Goal: Task Accomplishment & Management: Manage account settings

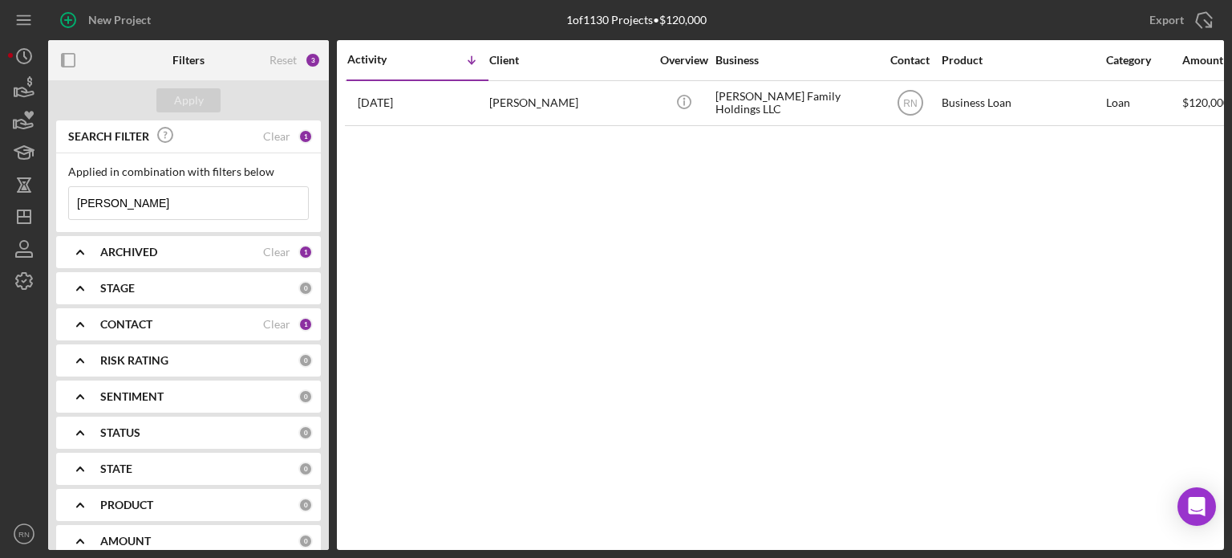
click at [122, 200] on input "[PERSON_NAME]" at bounding box center [188, 203] width 239 height 32
type input "D"
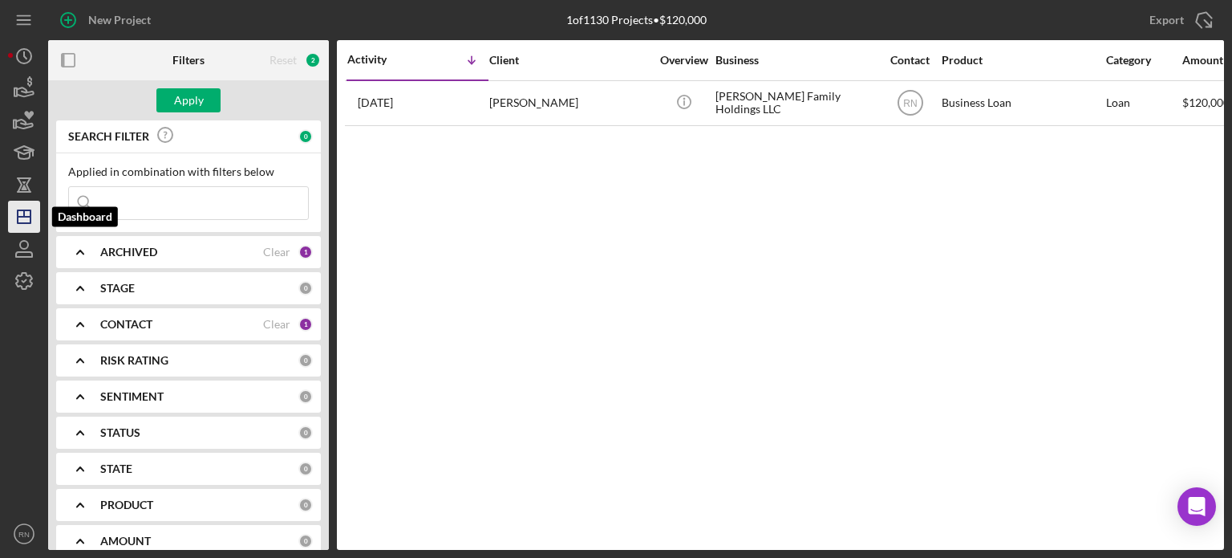
click at [16, 224] on icon "Icon/Dashboard" at bounding box center [24, 217] width 40 height 40
click at [19, 221] on icon "Icon/Dashboard" at bounding box center [24, 217] width 40 height 40
click at [192, 256] on div "ARCHIVED" at bounding box center [181, 252] width 163 height 13
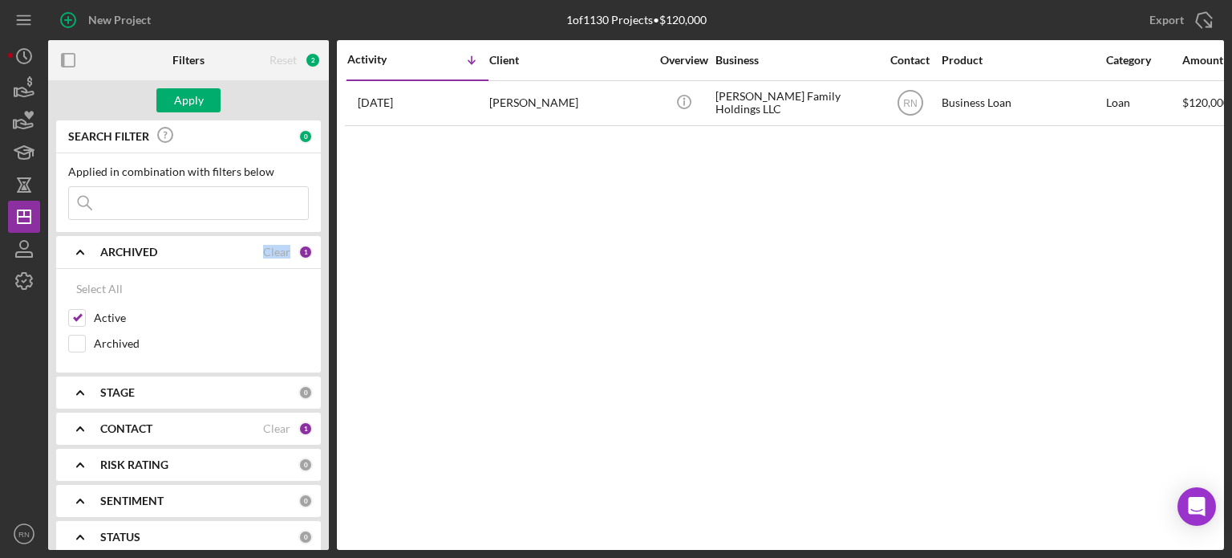
click at [192, 256] on div "ARCHIVED" at bounding box center [181, 252] width 163 height 13
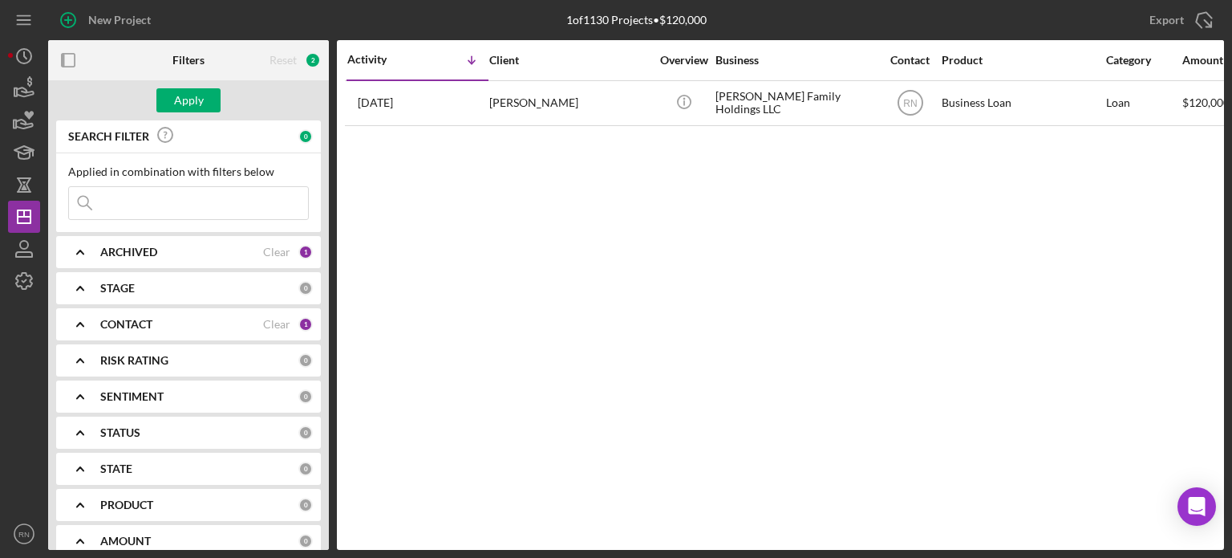
click at [83, 249] on icon "Icon/Expander" at bounding box center [80, 252] width 40 height 40
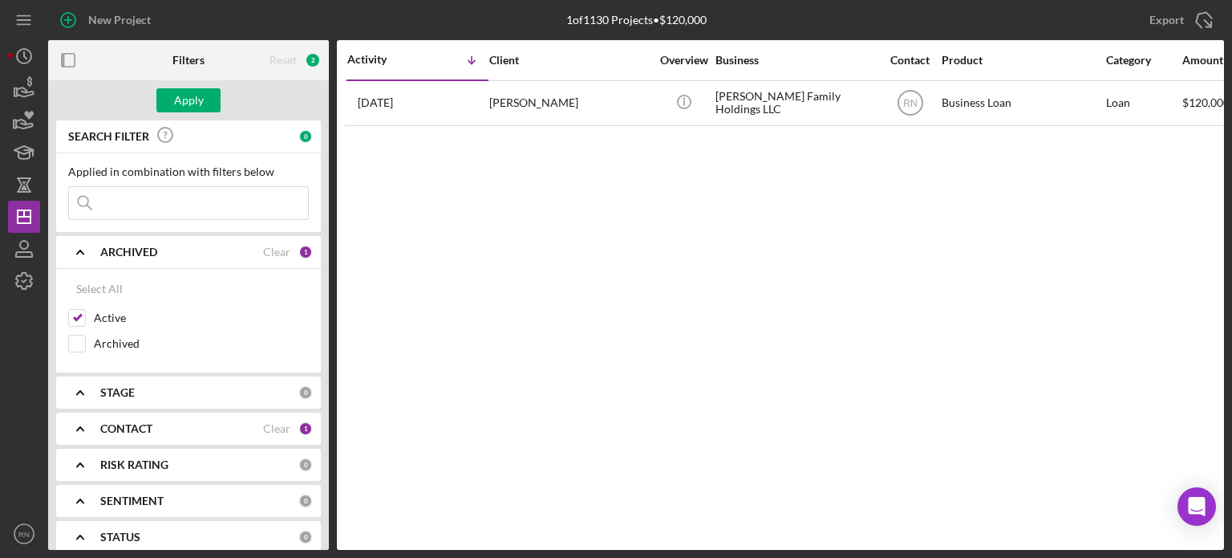
click at [183, 291] on div "Select All" at bounding box center [188, 289] width 241 height 32
click at [459, 189] on div "Activity Icon/Table Sort Arrow Client Overview Business Contact Product Categor…" at bounding box center [780, 294] width 887 height 509
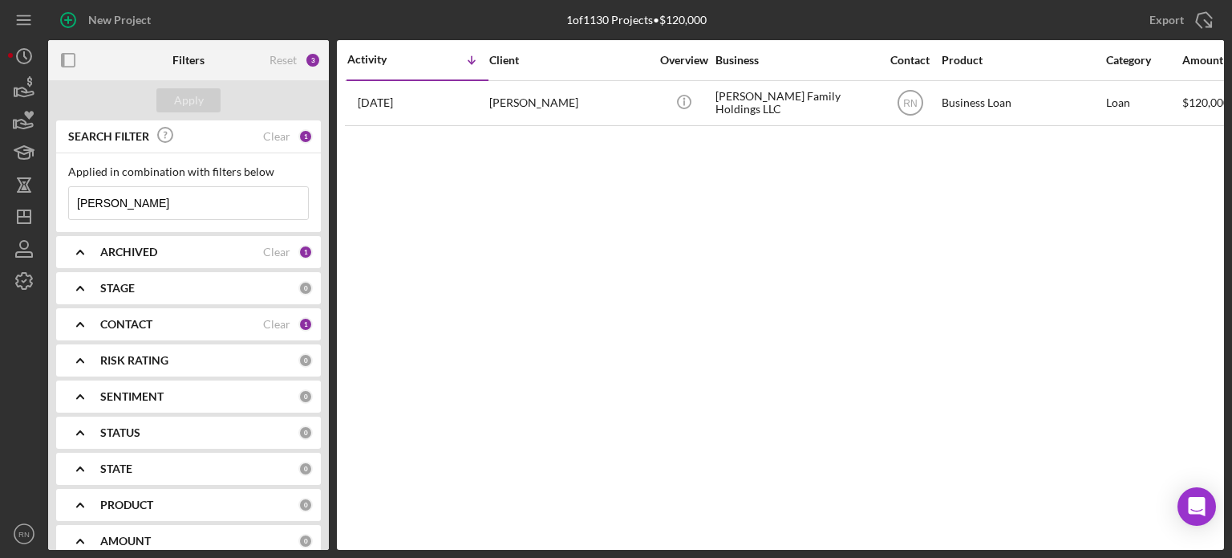
click at [132, 207] on input "[PERSON_NAME]" at bounding box center [188, 203] width 239 height 32
type input "D"
click at [196, 99] on div "Apply" at bounding box center [189, 100] width 30 height 24
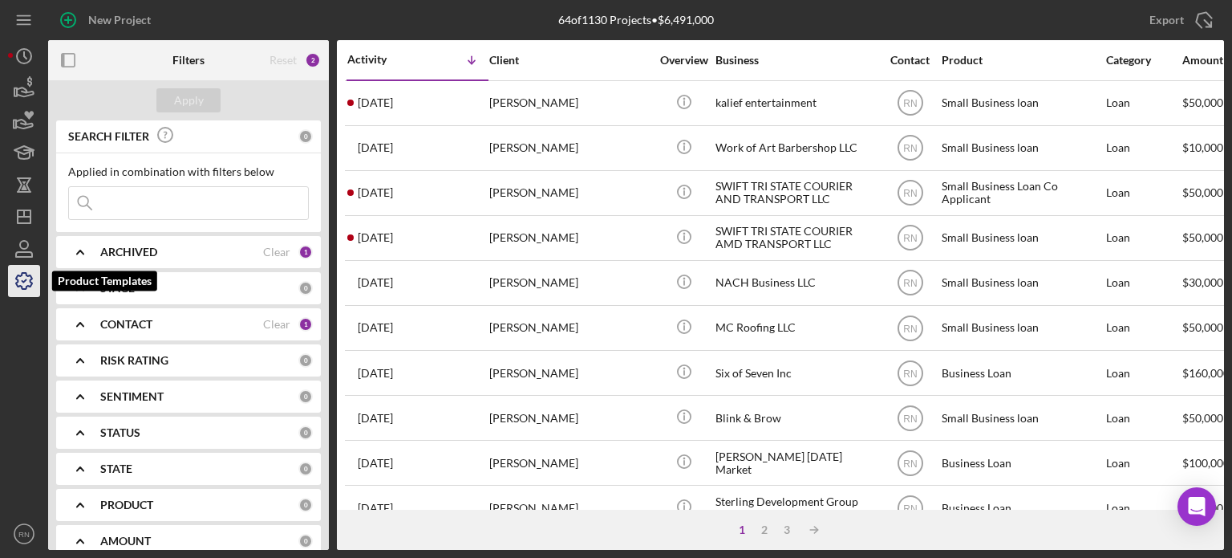
click at [36, 278] on icon "button" at bounding box center [24, 281] width 40 height 40
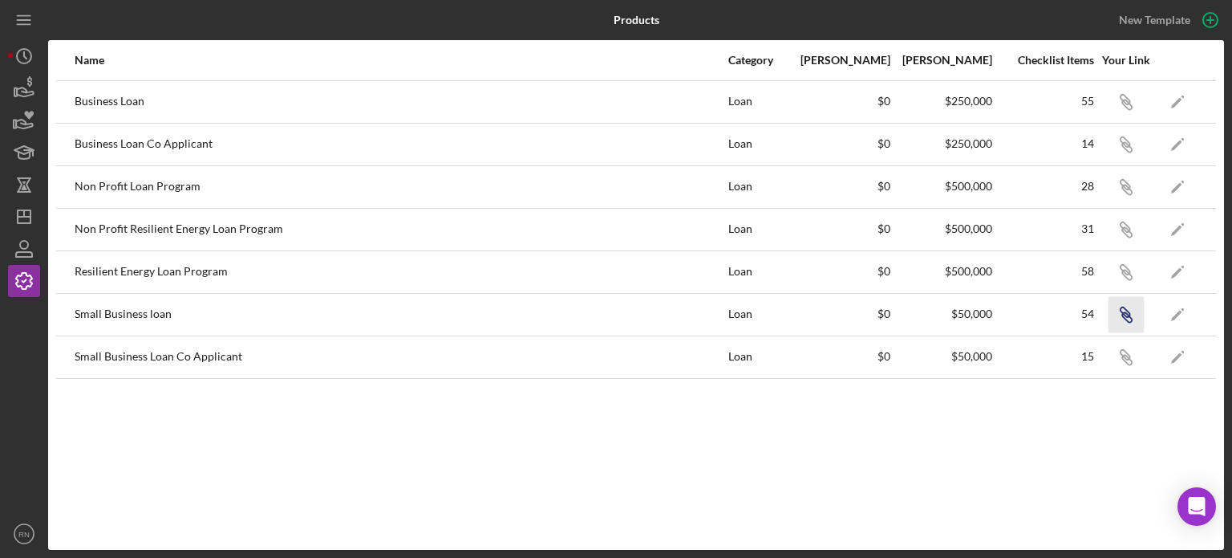
click at [1126, 109] on icon "button" at bounding box center [1127, 104] width 10 height 10
click at [20, 211] on polygon "button" at bounding box center [24, 216] width 13 height 13
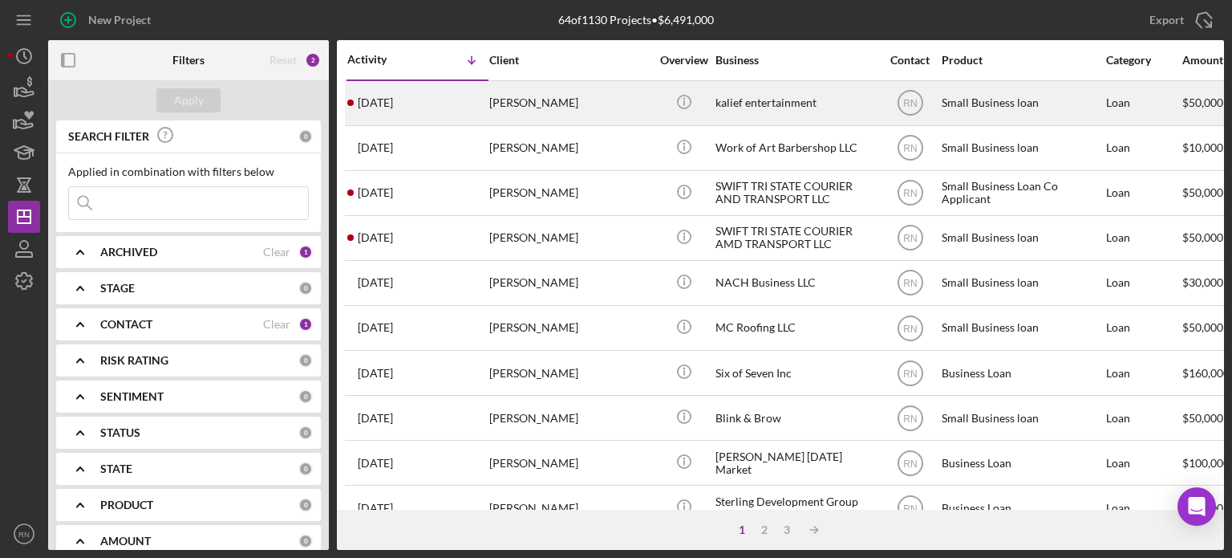
click at [578, 111] on div "[PERSON_NAME]" at bounding box center [569, 103] width 160 height 43
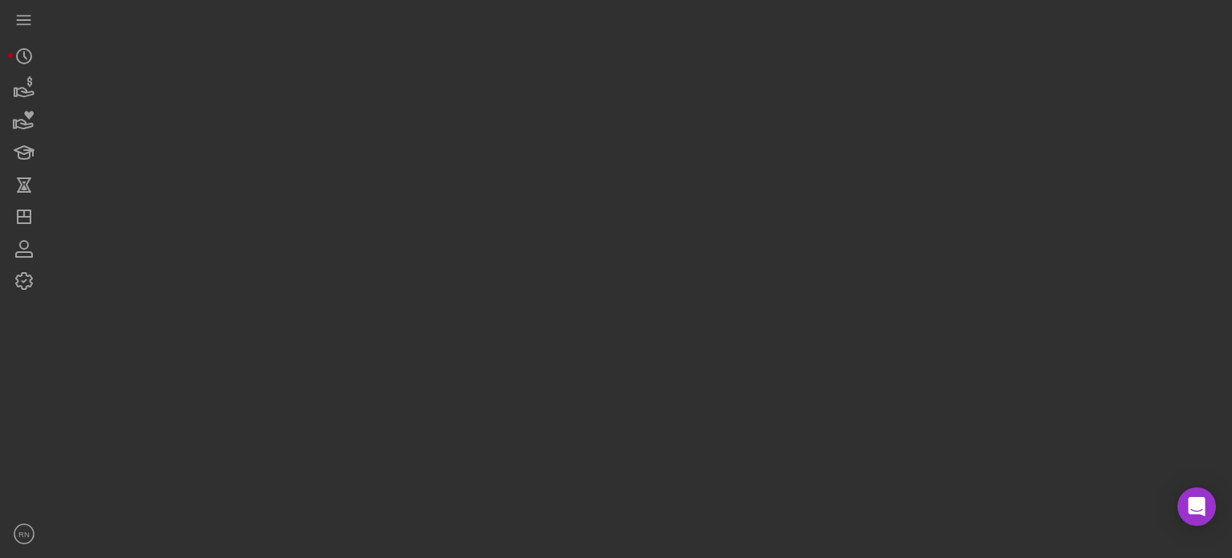
click at [577, 110] on div at bounding box center [636, 275] width 1176 height 550
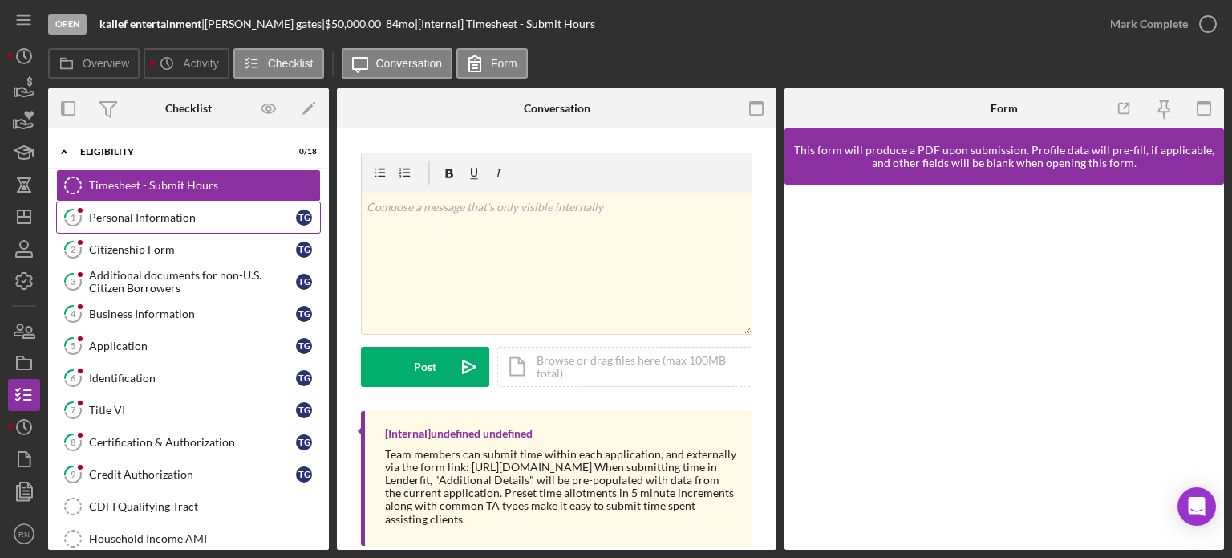
click at [175, 216] on div "Personal Information" at bounding box center [192, 217] width 207 height 13
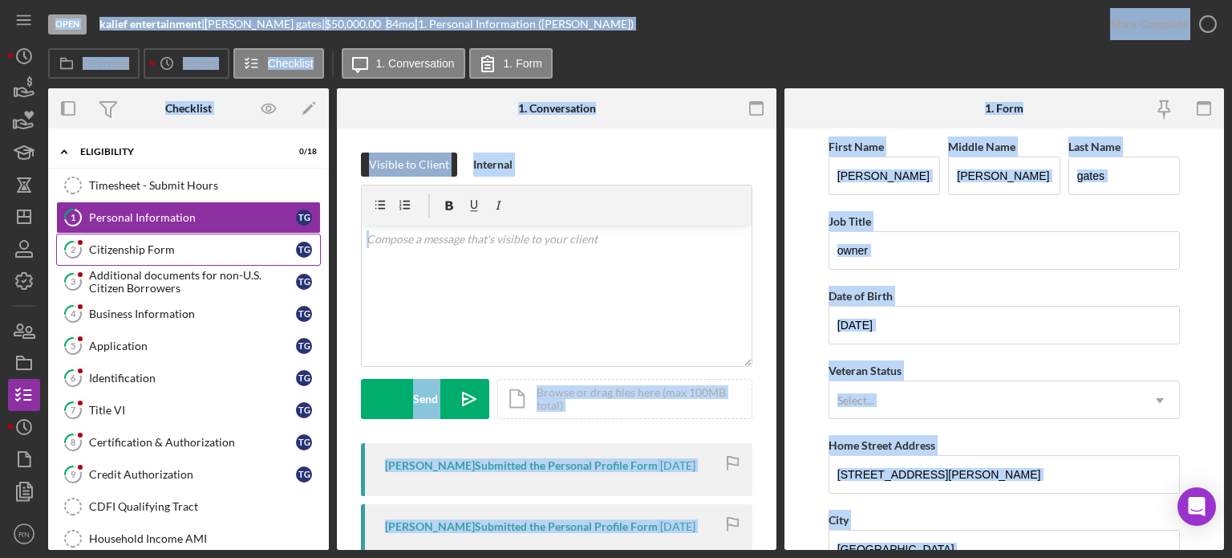
click at [164, 250] on div "Citizenship Form" at bounding box center [192, 249] width 207 height 13
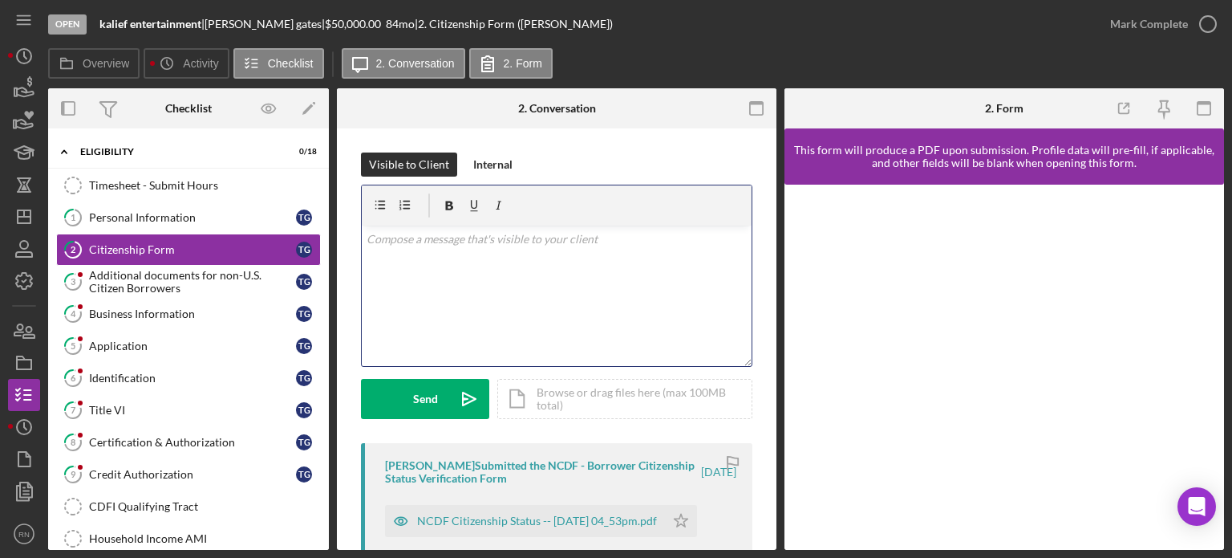
click at [521, 271] on div "v Color teal Color pink Remove color Add row above Add row below Add column bef…" at bounding box center [557, 295] width 390 height 140
click at [212, 273] on div "Additional documents for non-U.S. Citizen Borrowers" at bounding box center [192, 282] width 207 height 26
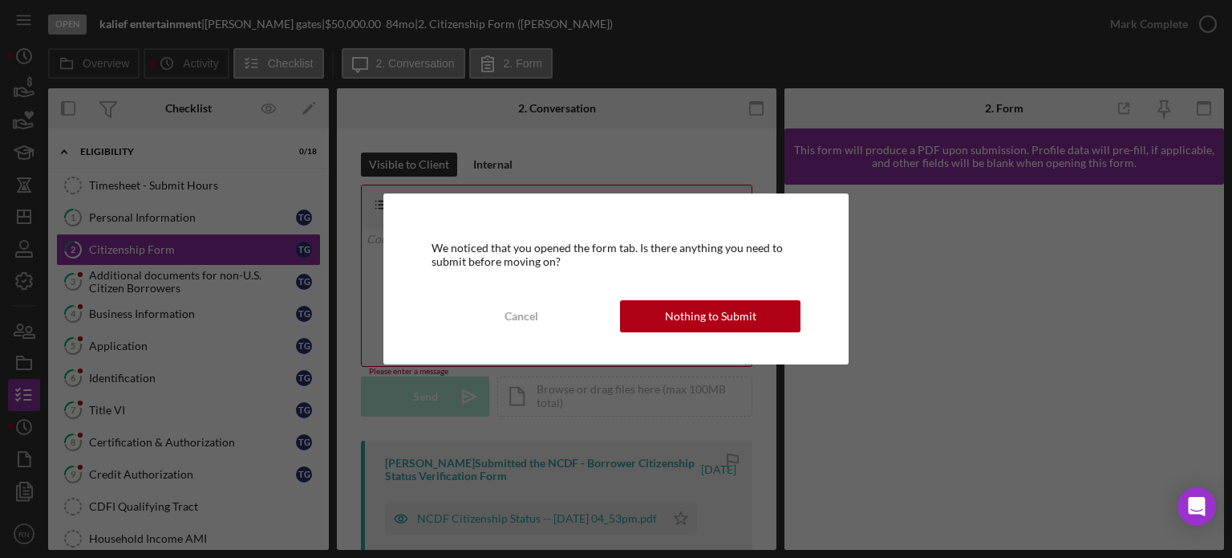
drag, startPoint x: 644, startPoint y: 323, endPoint x: 479, endPoint y: 296, distance: 167.5
click at [639, 320] on button "Nothing to Submit" at bounding box center [710, 316] width 181 height 32
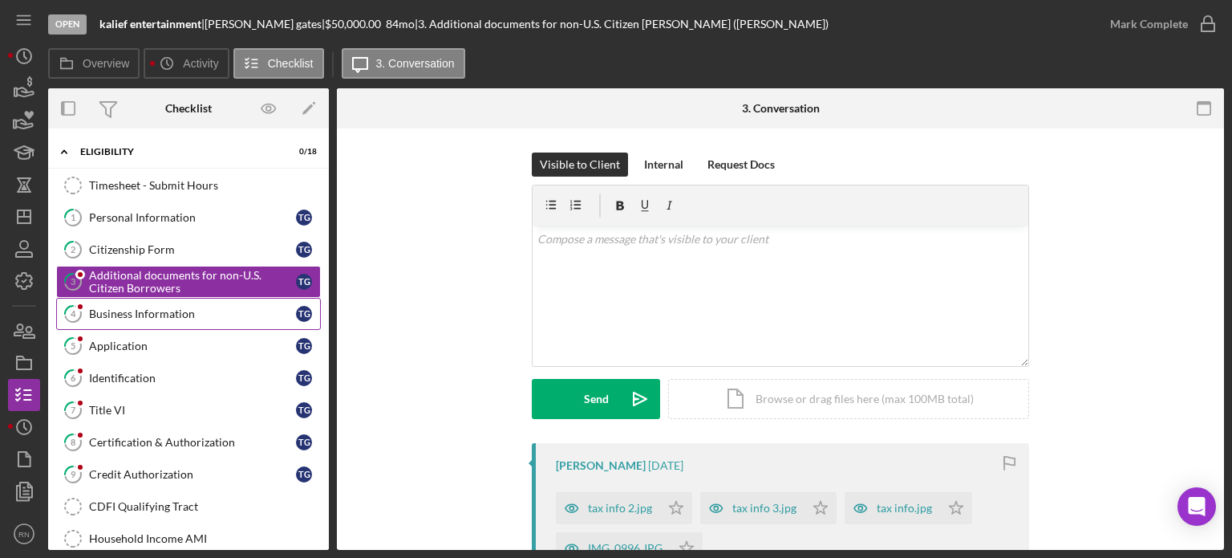
click at [203, 312] on div "Business Information" at bounding box center [192, 313] width 207 height 13
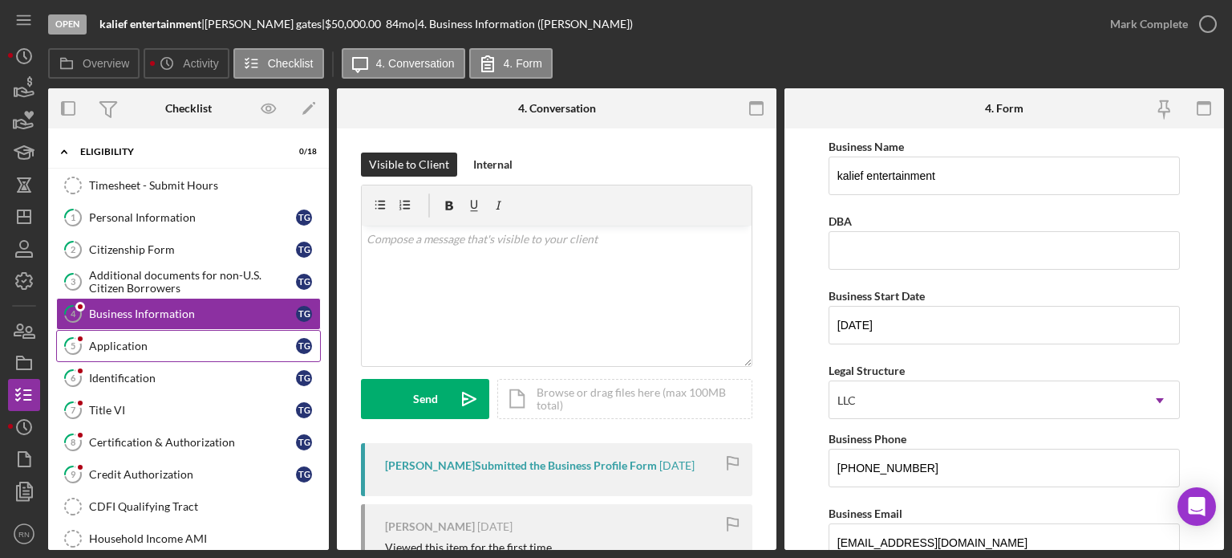
click at [167, 340] on div "Application" at bounding box center [192, 345] width 207 height 13
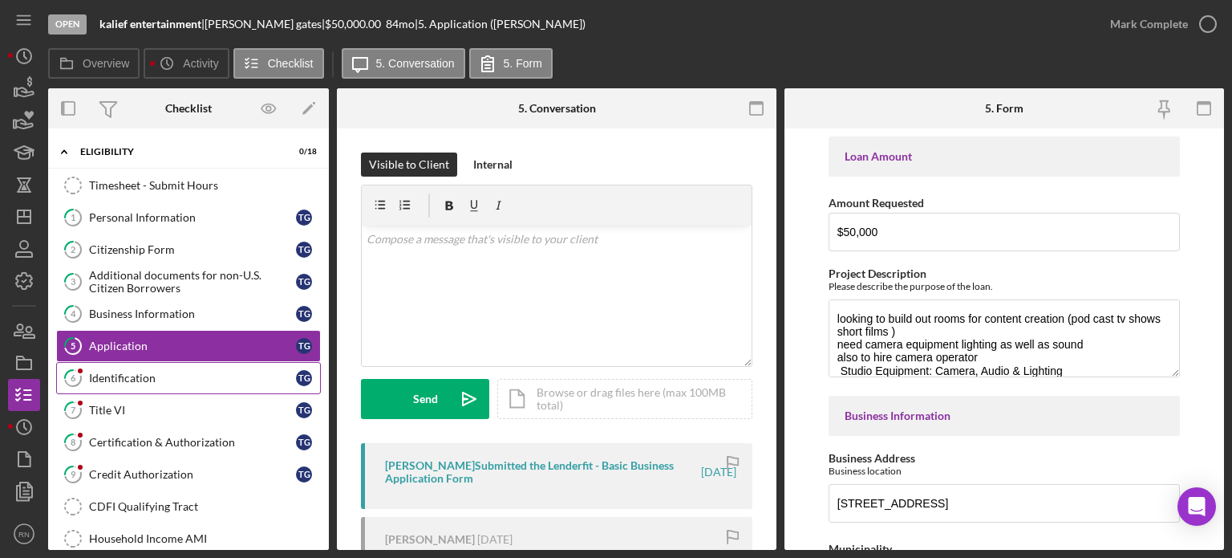
click at [153, 377] on div "Identification" at bounding box center [192, 377] width 207 height 13
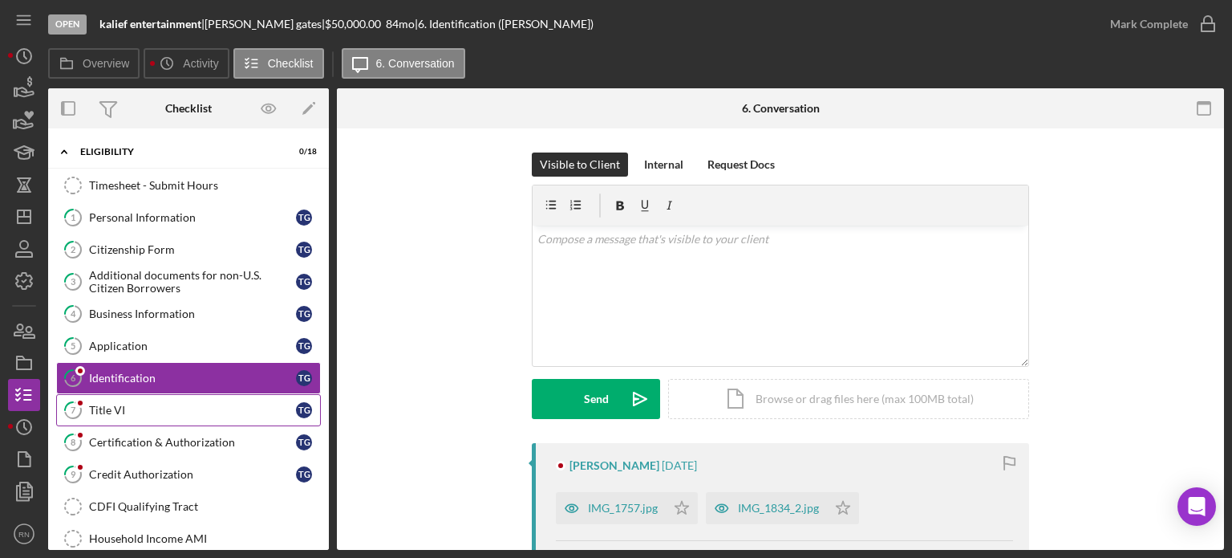
click at [138, 404] on div "Title VI" at bounding box center [192, 410] width 207 height 13
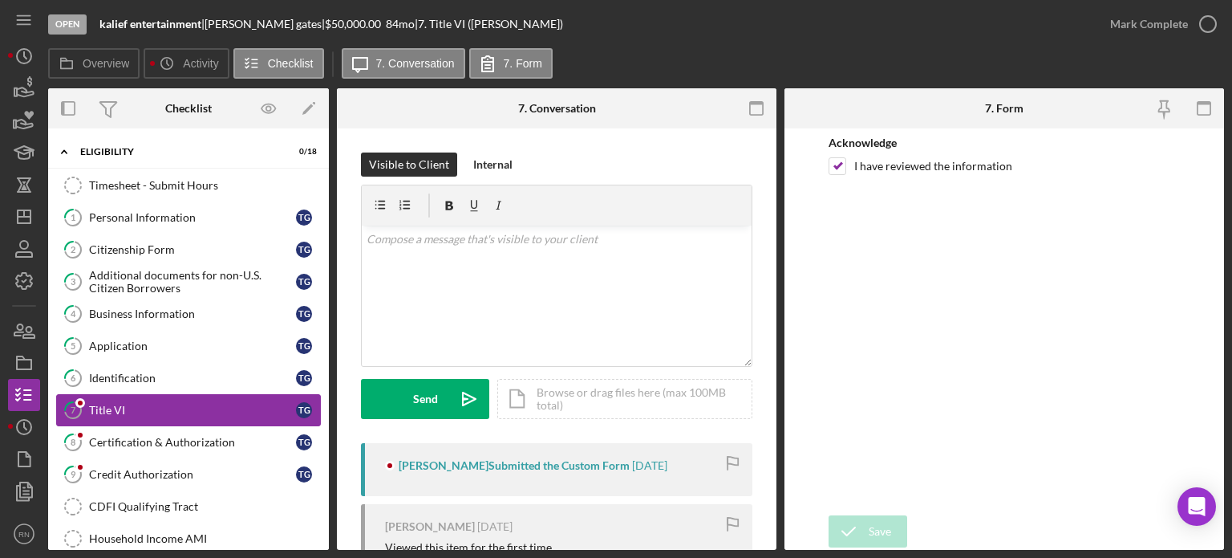
click at [136, 423] on div "Timesheet - Submit Hours Timesheet - Submit Hours 1 Personal Information t g 2 …" at bounding box center [188, 462] width 281 height 586
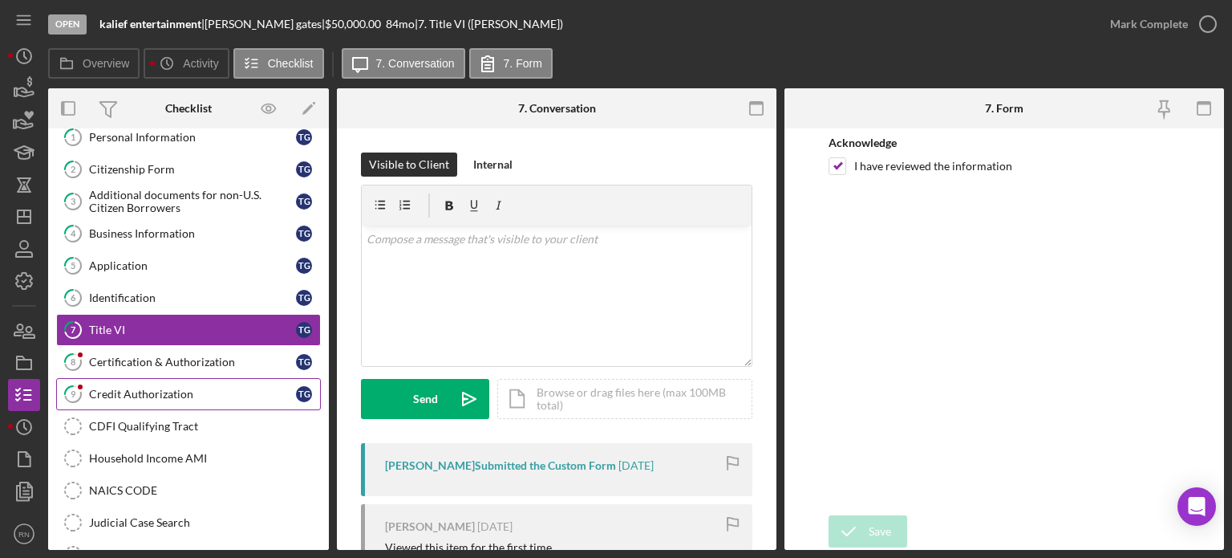
click at [125, 383] on link "9 Credit Authorization t g" at bounding box center [188, 394] width 265 height 32
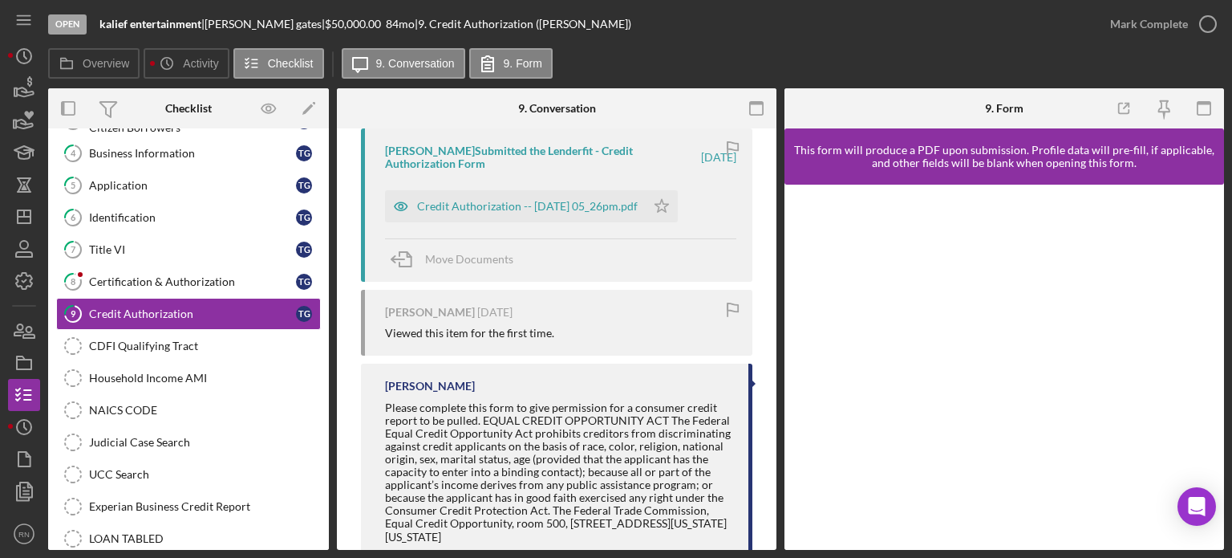
scroll to position [279, 0]
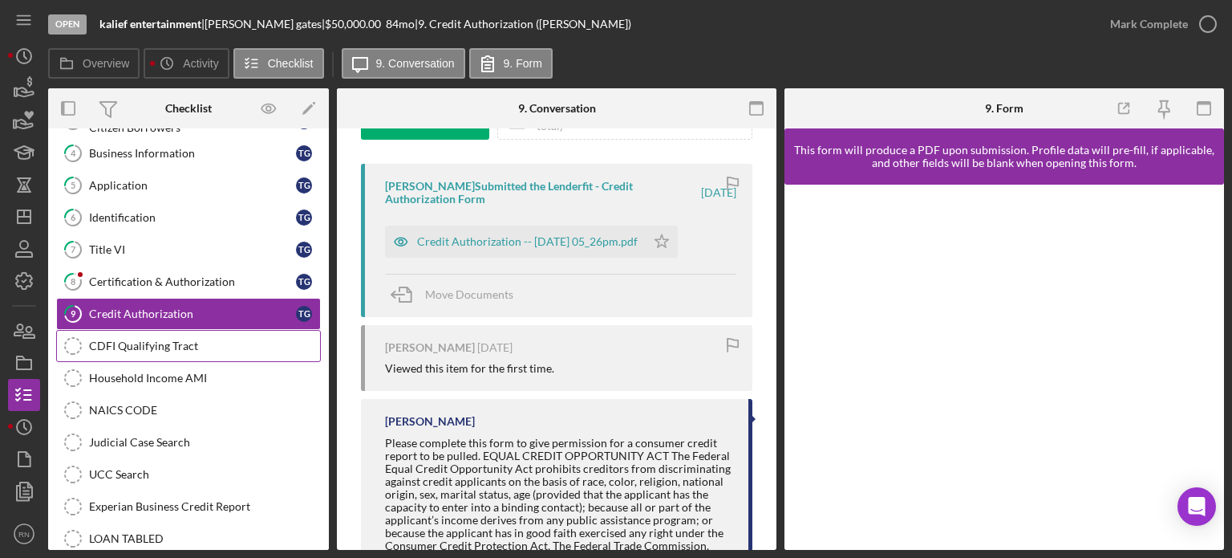
click at [160, 343] on div "CDFI Qualifying Tract" at bounding box center [204, 345] width 231 height 13
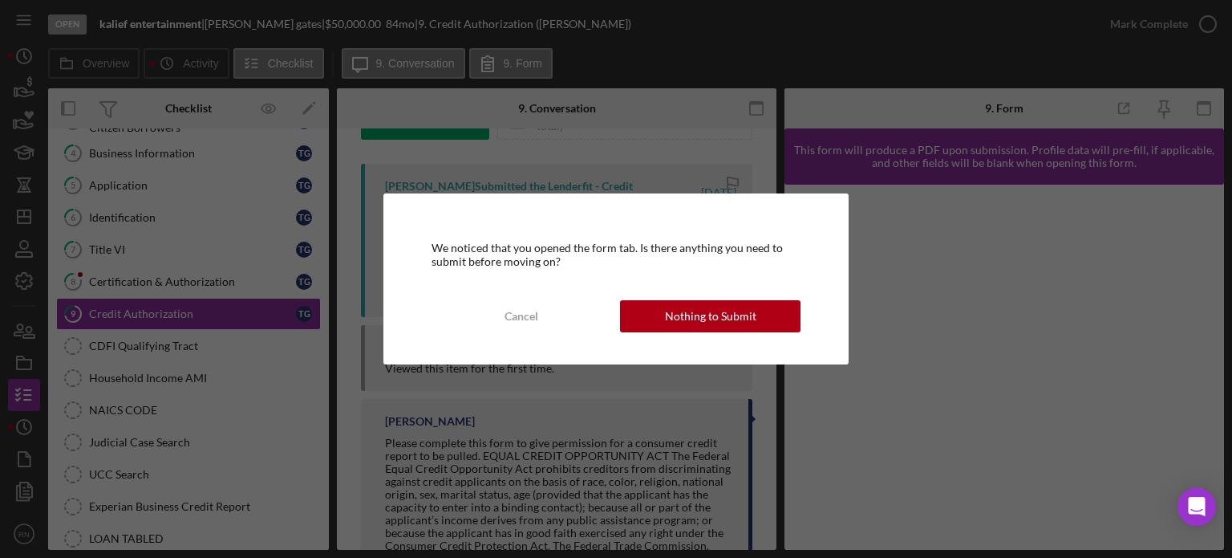
click at [706, 156] on div "We noticed that you opened the form tab. Is there anything you need to submit b…" at bounding box center [616, 279] width 1232 height 558
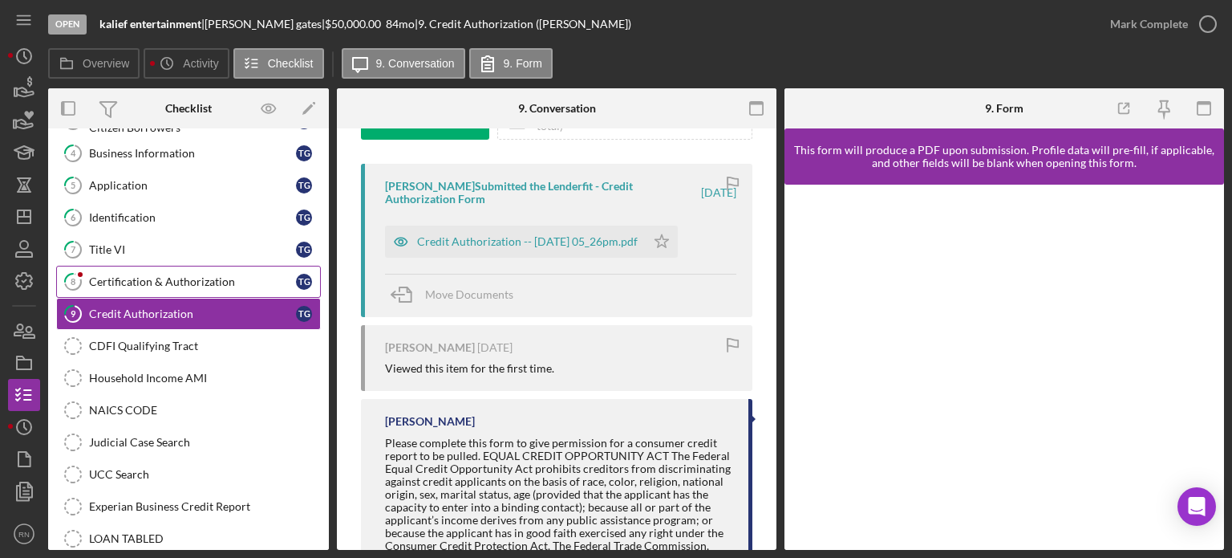
click at [196, 275] on div "Certification & Authorization" at bounding box center [192, 281] width 207 height 13
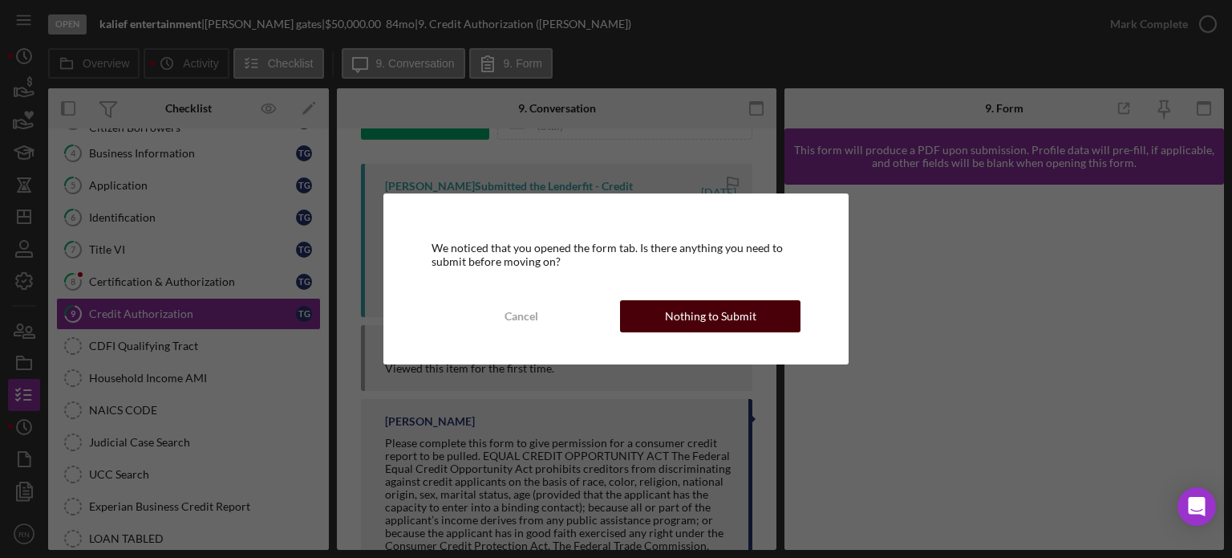
click at [733, 308] on div "Nothing to Submit" at bounding box center [710, 316] width 91 height 32
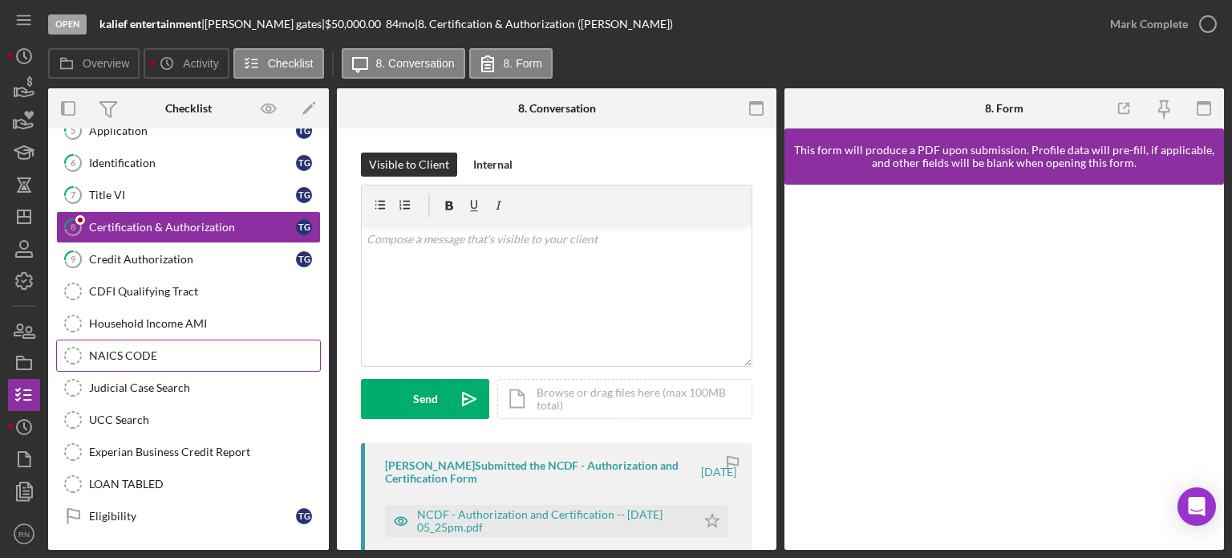
scroll to position [241, 0]
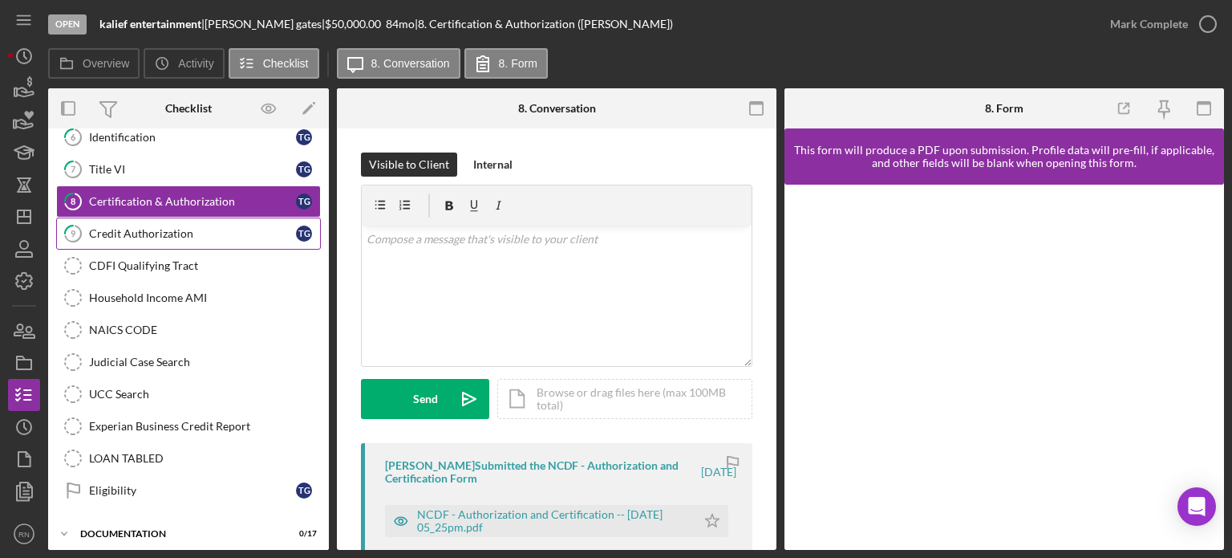
click at [173, 227] on div "Credit Authorization" at bounding box center [192, 233] width 207 height 13
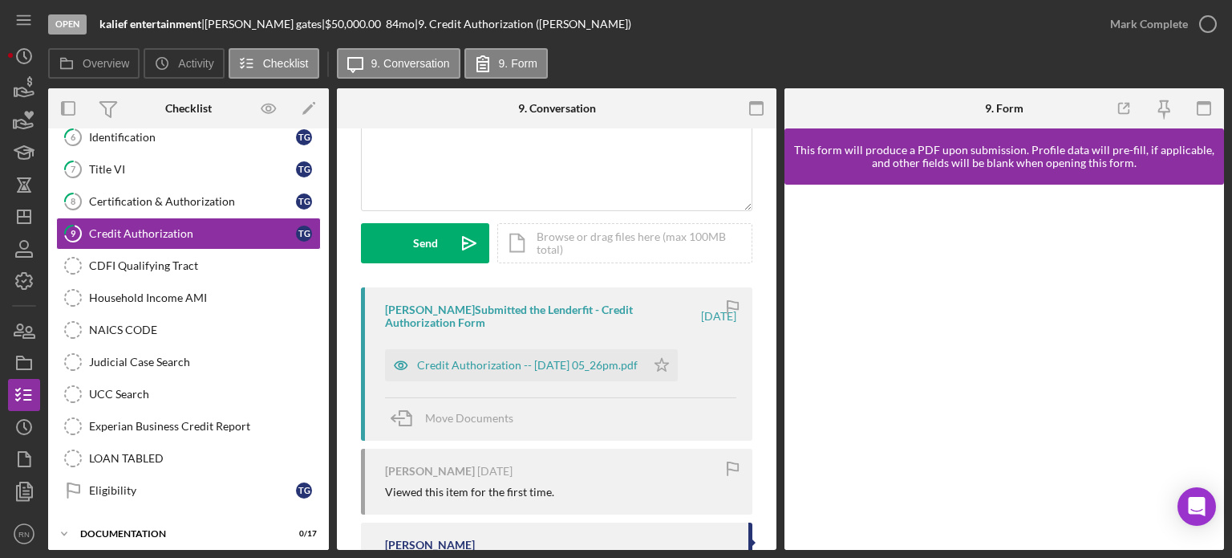
scroll to position [160, 0]
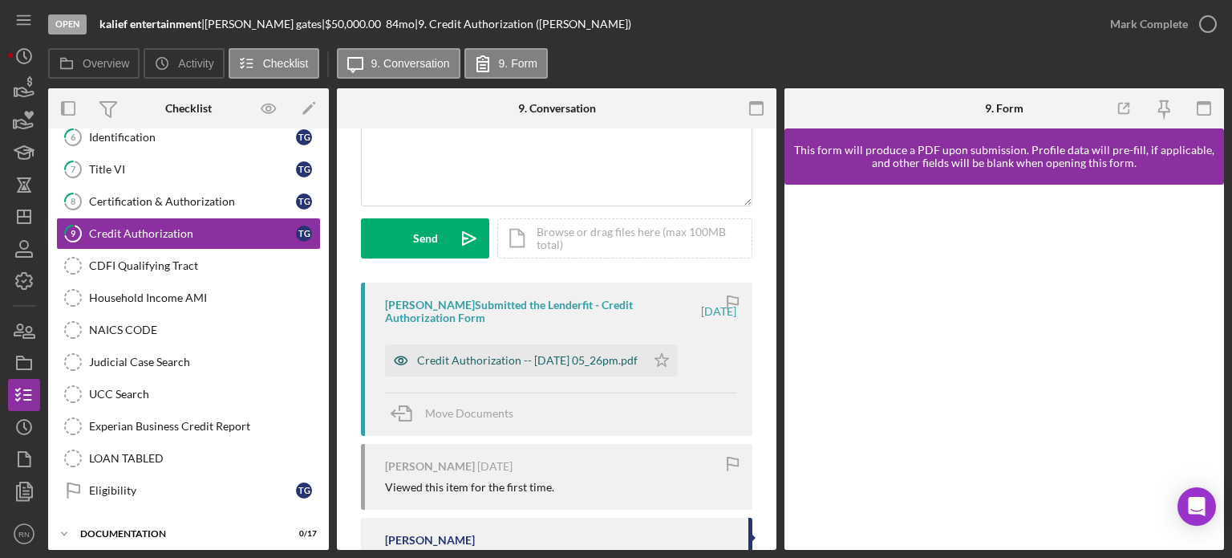
click at [537, 359] on div "Credit Authorization -- [DATE] 05_26pm.pdf" at bounding box center [527, 360] width 221 height 13
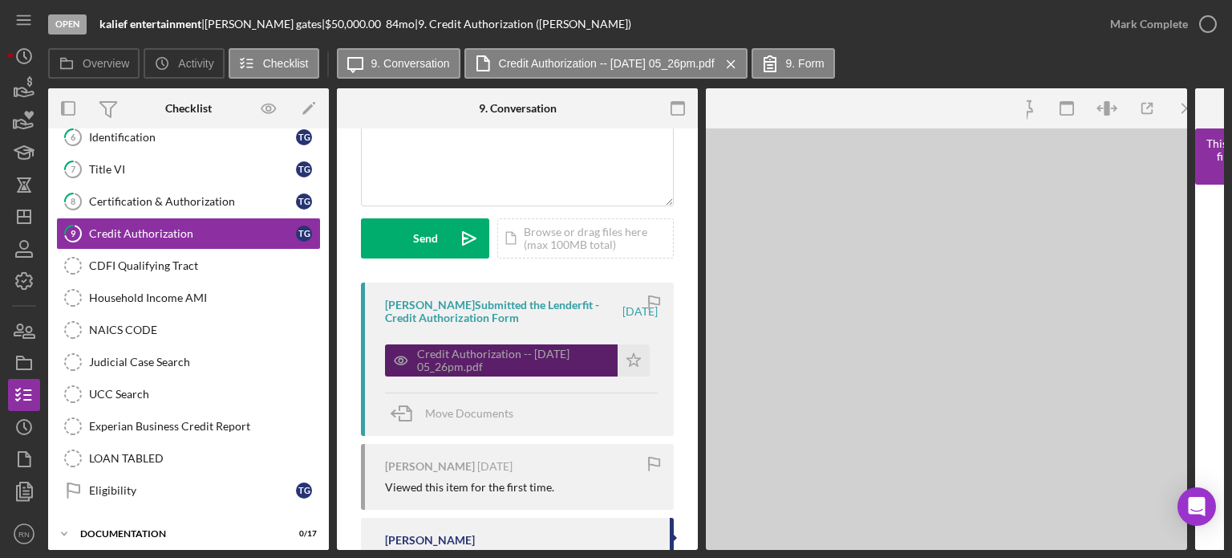
click at [537, 359] on div "Credit Authorization -- [DATE] 05_26pm.pdf" at bounding box center [513, 360] width 193 height 26
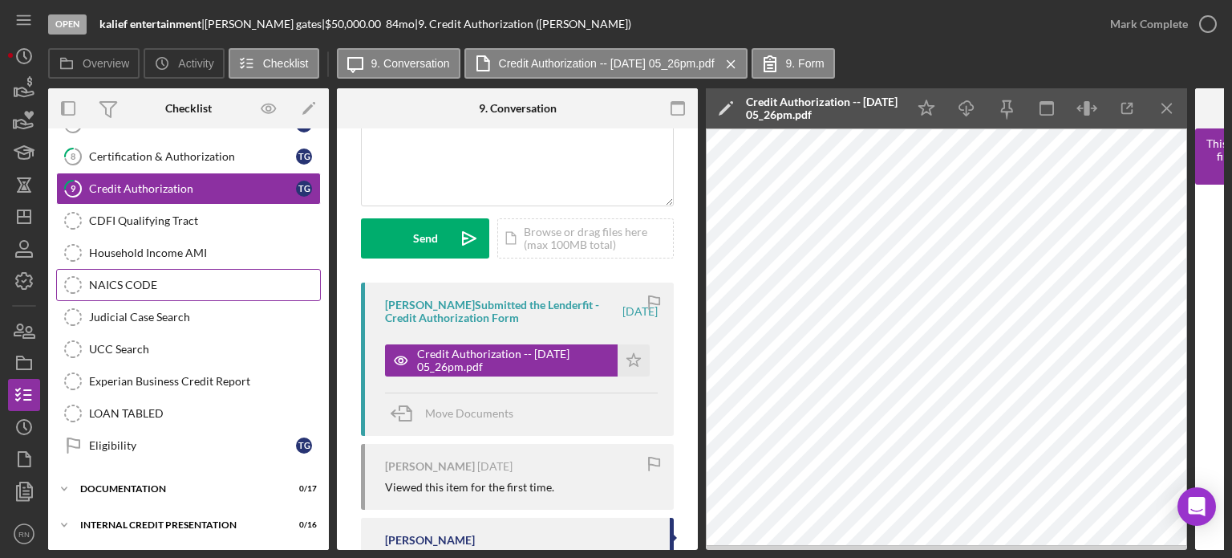
scroll to position [319, 0]
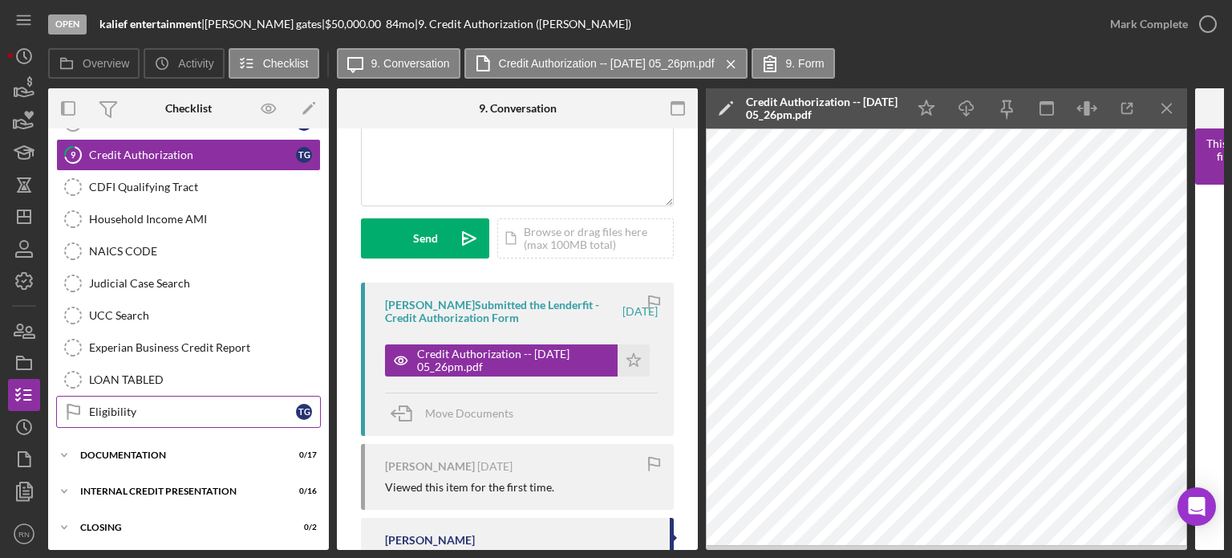
click at [155, 408] on div "Eligibility" at bounding box center [192, 411] width 207 height 13
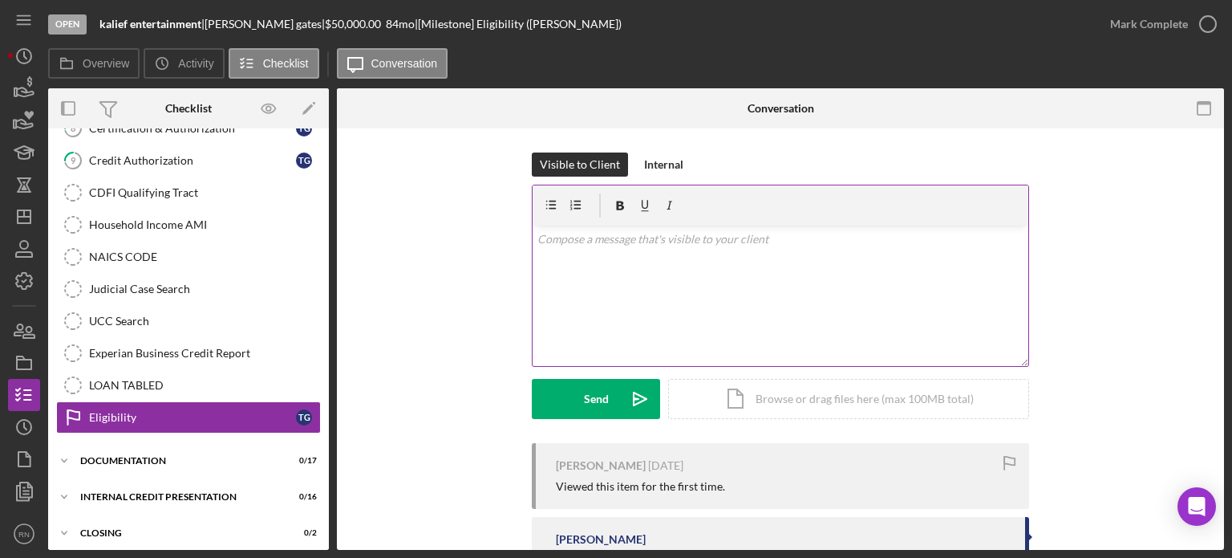
scroll to position [315, 0]
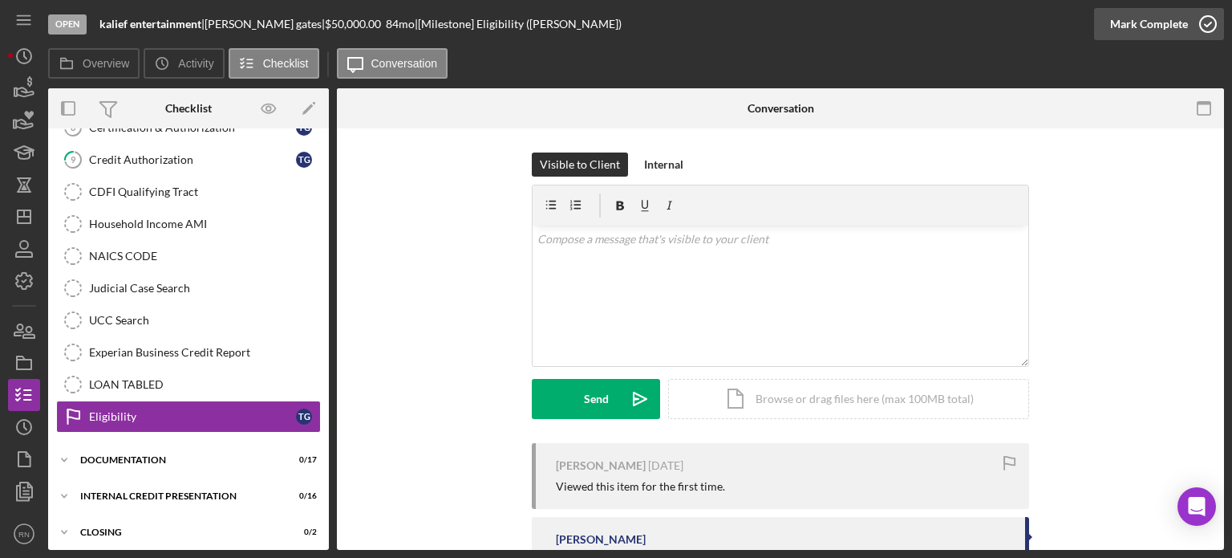
click at [1208, 19] on icon "button" at bounding box center [1208, 24] width 40 height 40
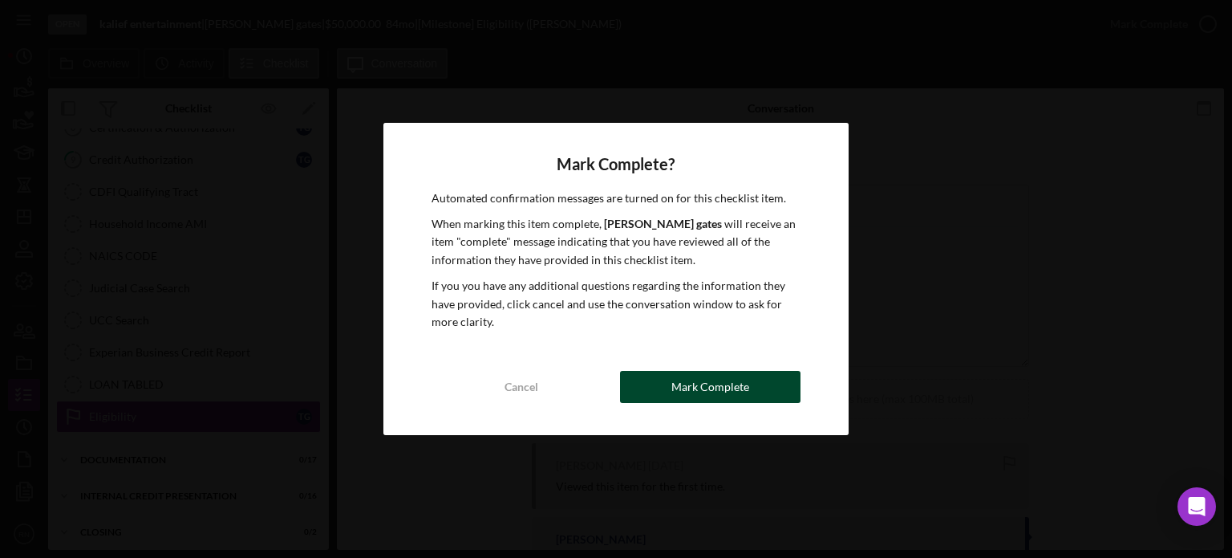
click at [648, 394] on button "Mark Complete" at bounding box center [710, 387] width 181 height 32
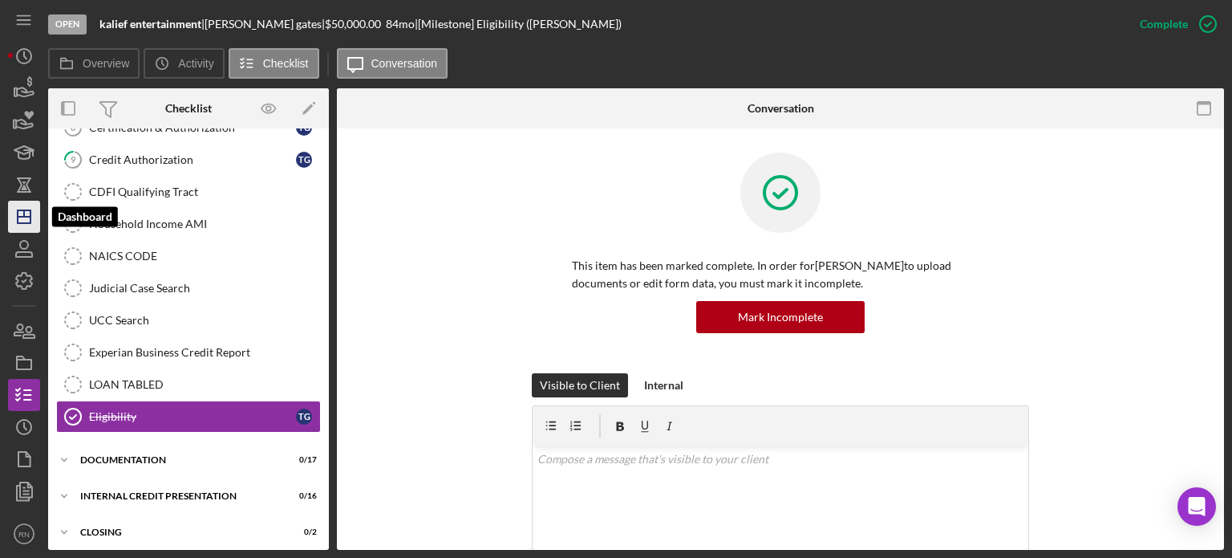
click at [23, 221] on icon "Icon/Dashboard" at bounding box center [24, 217] width 40 height 40
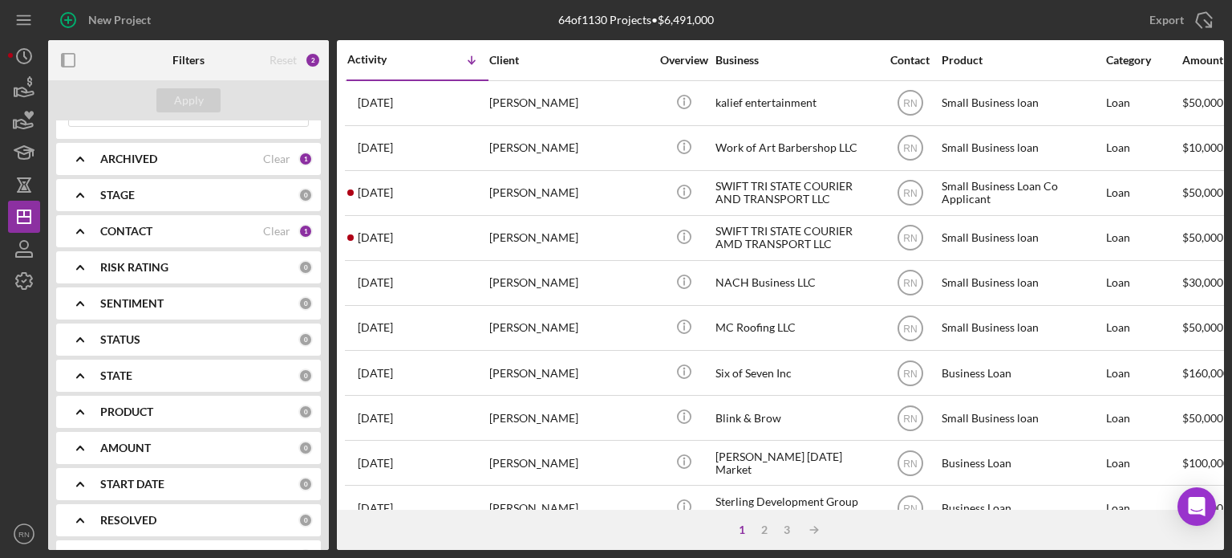
scroll to position [160, 0]
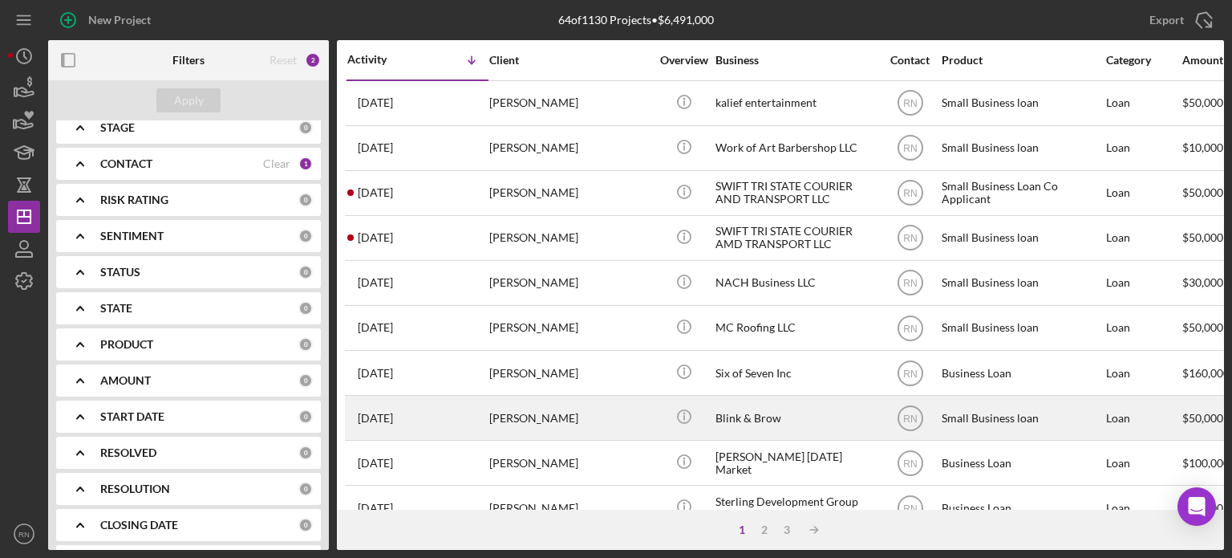
click at [664, 423] on div "Icon/Info" at bounding box center [684, 417] width 60 height 43
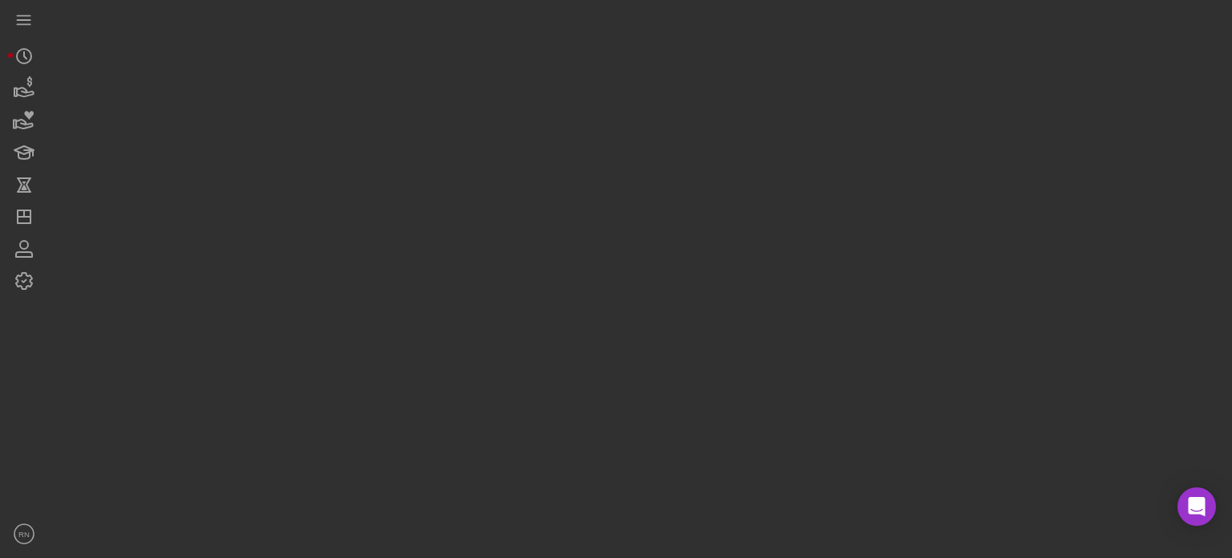
click at [664, 423] on div at bounding box center [636, 275] width 1176 height 550
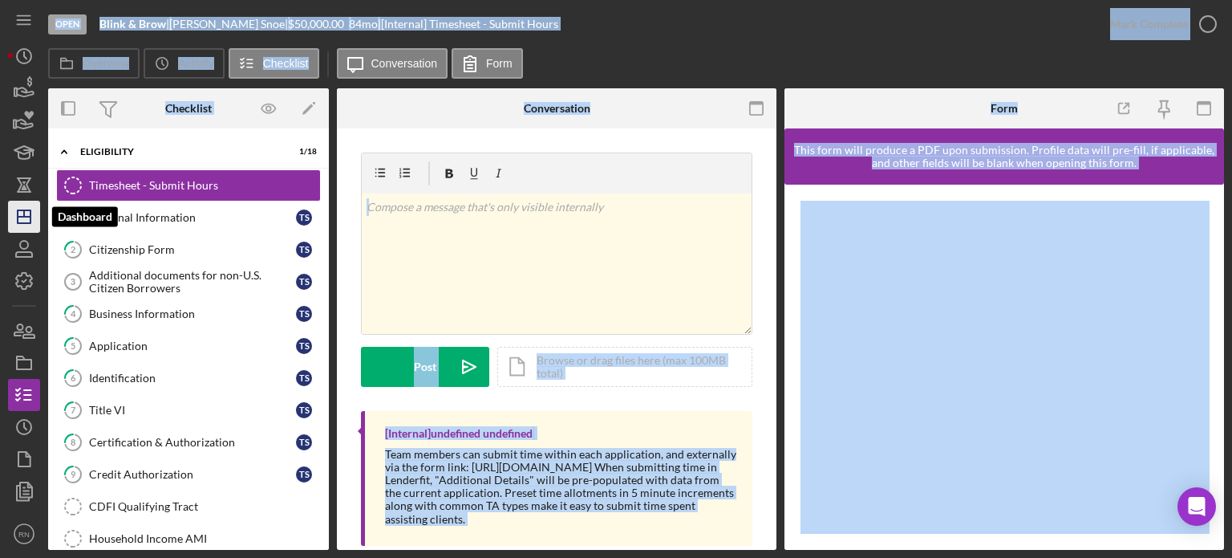
click at [20, 209] on icon "Icon/Dashboard" at bounding box center [24, 217] width 40 height 40
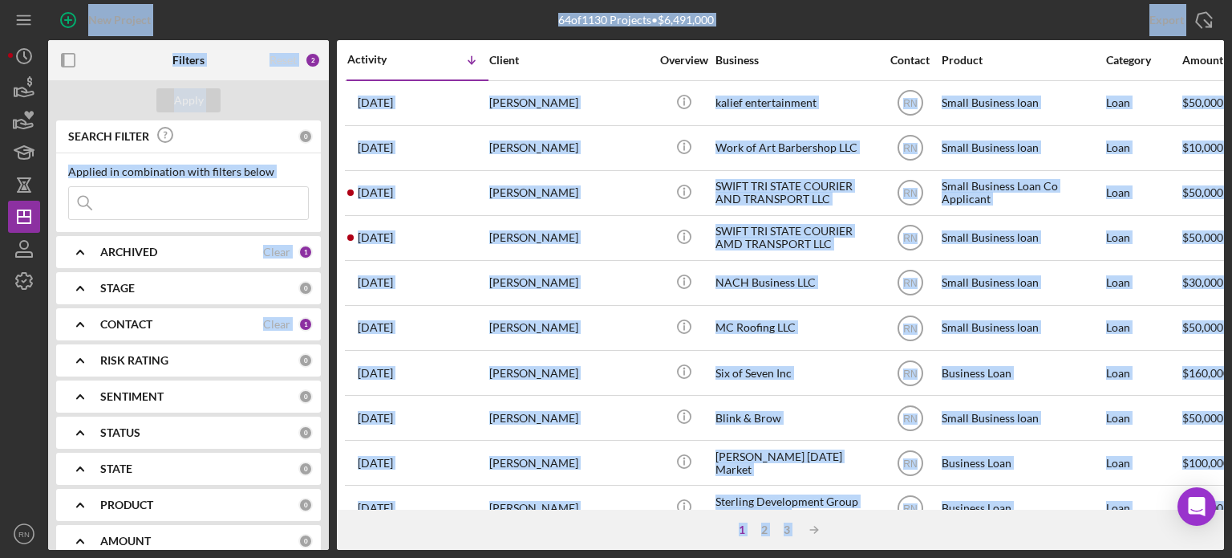
click at [190, 204] on input at bounding box center [188, 203] width 239 height 32
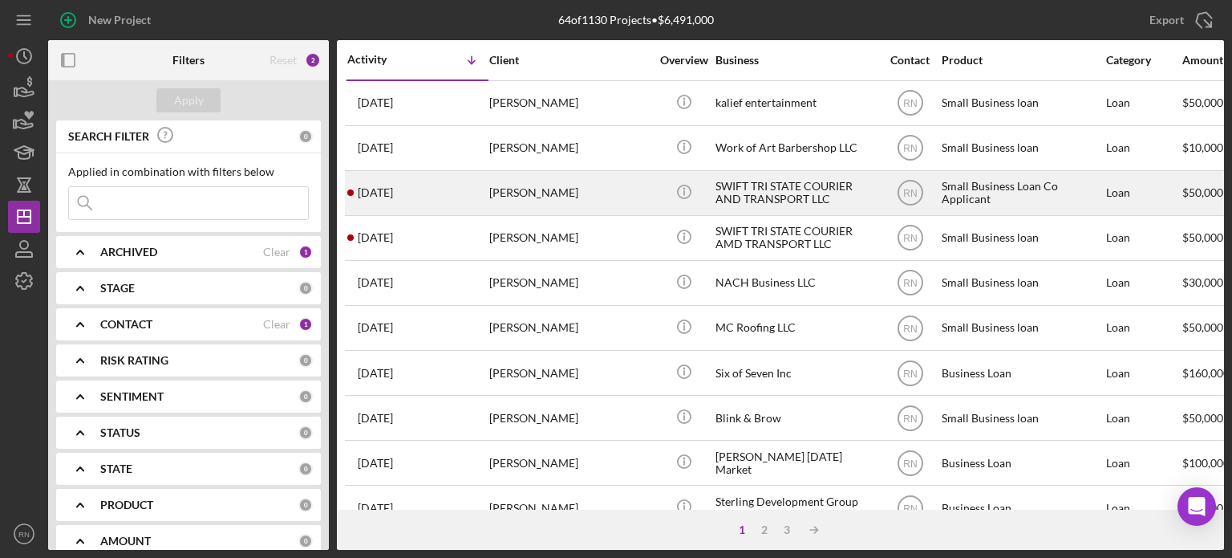
click at [515, 191] on div "[PERSON_NAME]" at bounding box center [569, 193] width 160 height 43
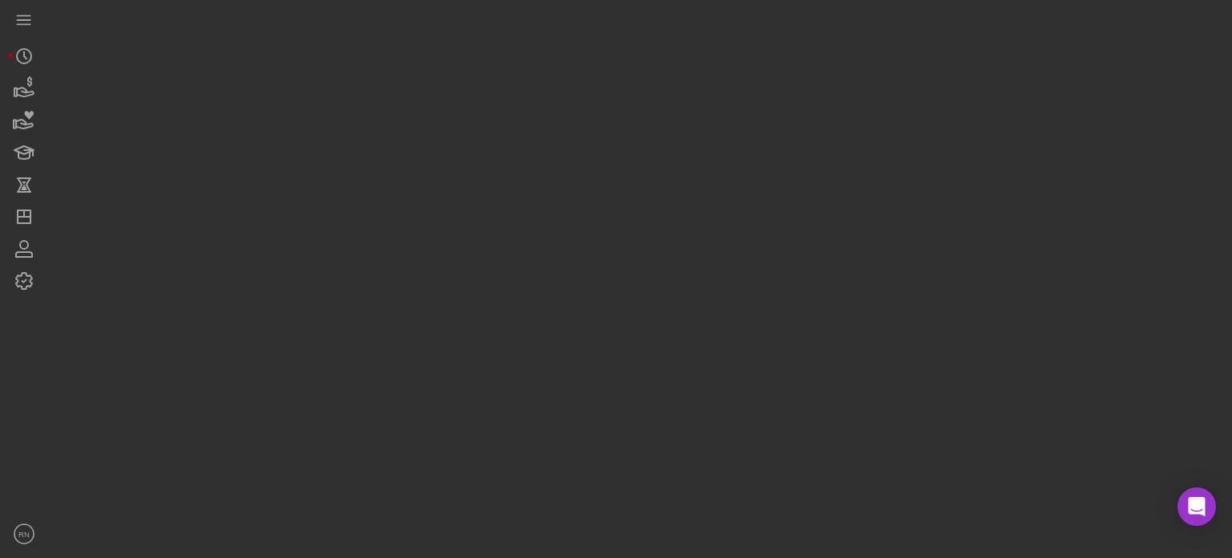
click at [515, 190] on div at bounding box center [636, 275] width 1176 height 550
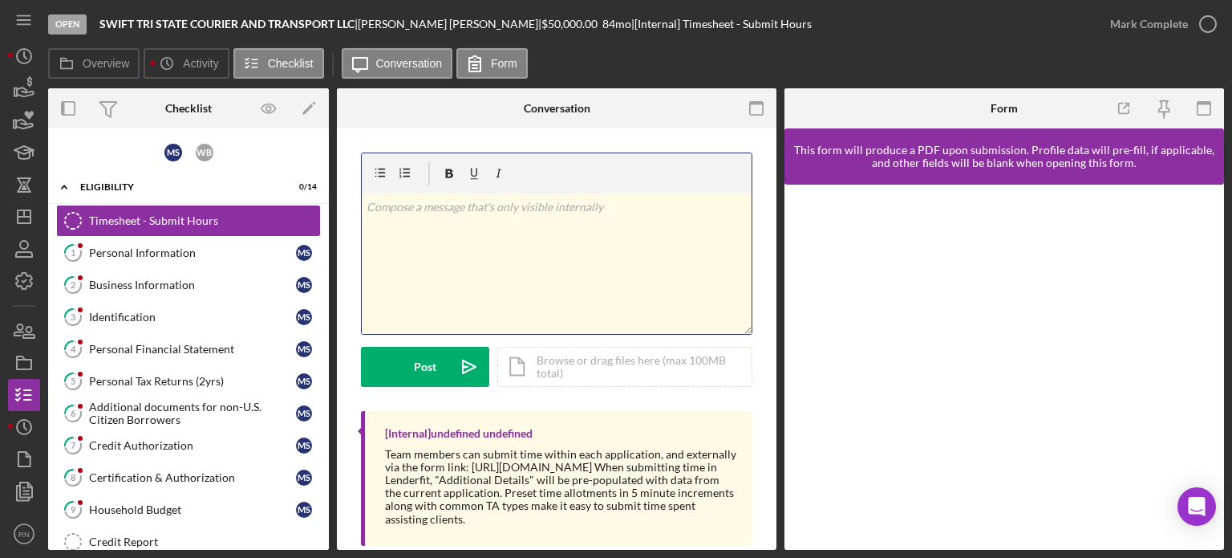
click at [600, 301] on div "v Color teal Color pink Remove color Add row above Add row below Add column bef…" at bounding box center [557, 263] width 390 height 140
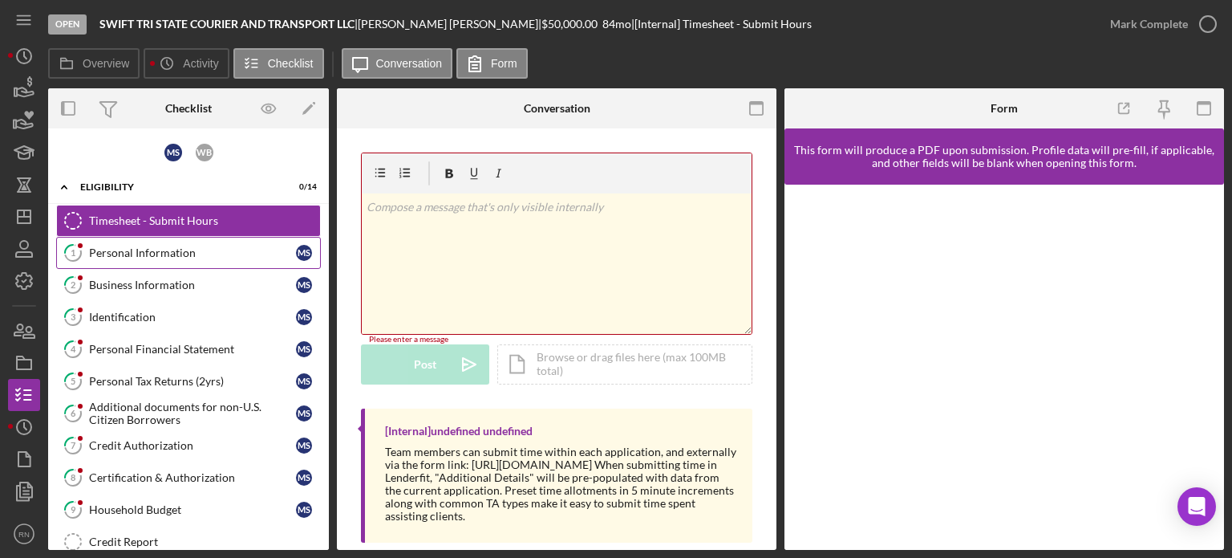
click at [134, 248] on div "Personal Information" at bounding box center [192, 252] width 207 height 13
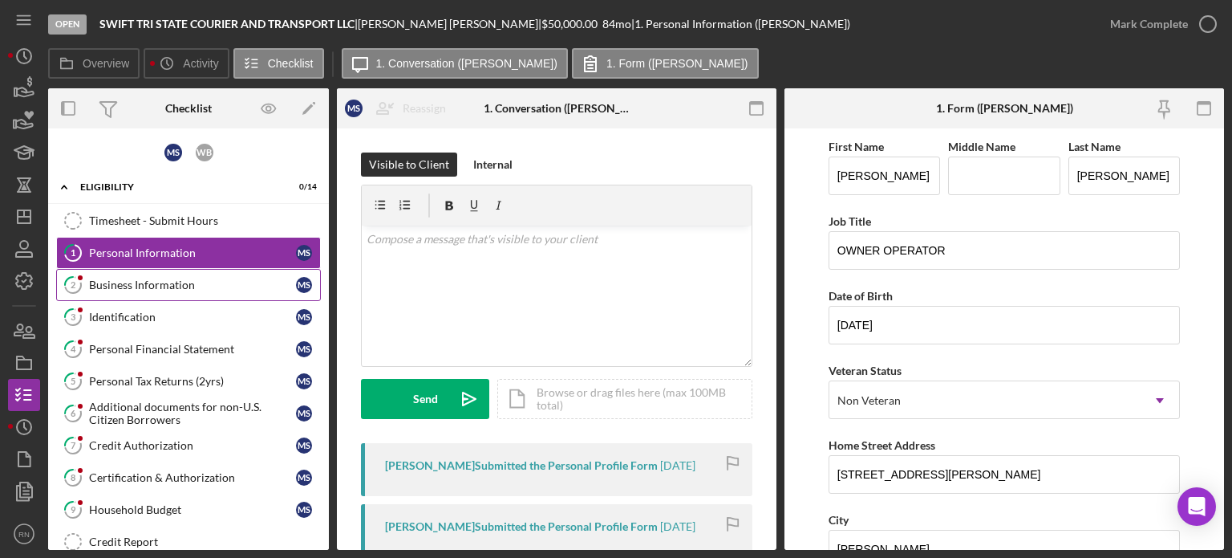
click at [188, 296] on link "2 Business Information M S" at bounding box center [188, 285] width 265 height 32
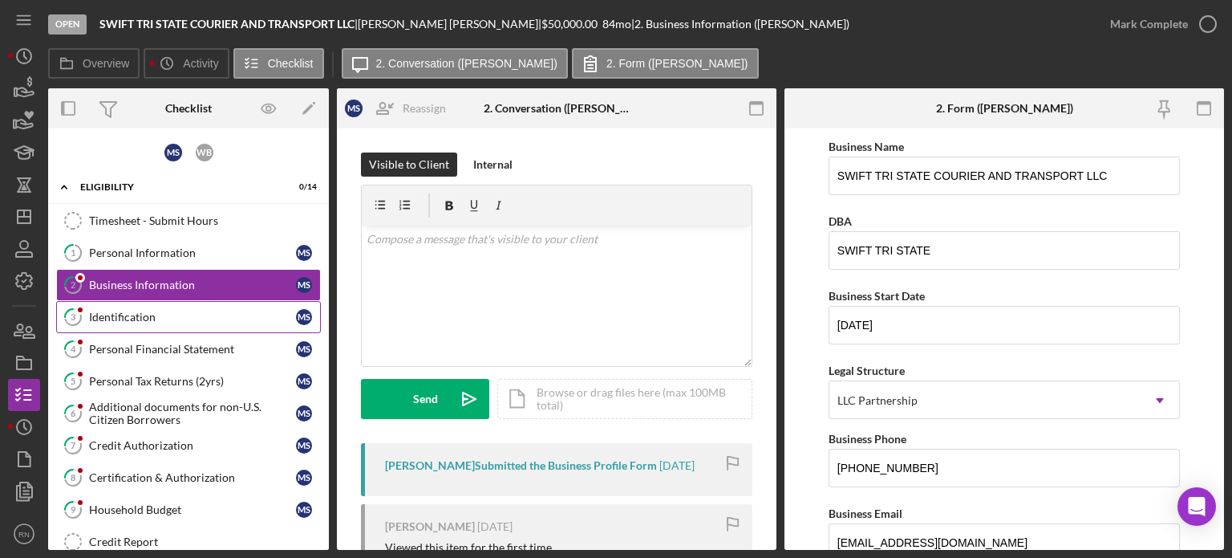
click at [180, 310] on div "Identification" at bounding box center [192, 316] width 207 height 13
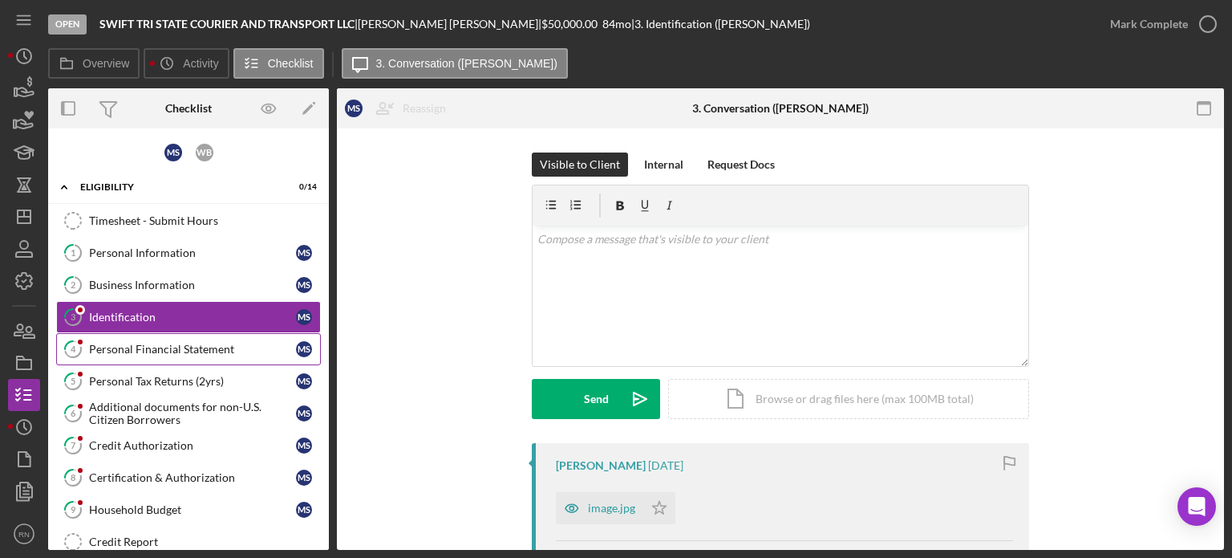
click at [219, 347] on div "Personal Financial Statement" at bounding box center [192, 349] width 207 height 13
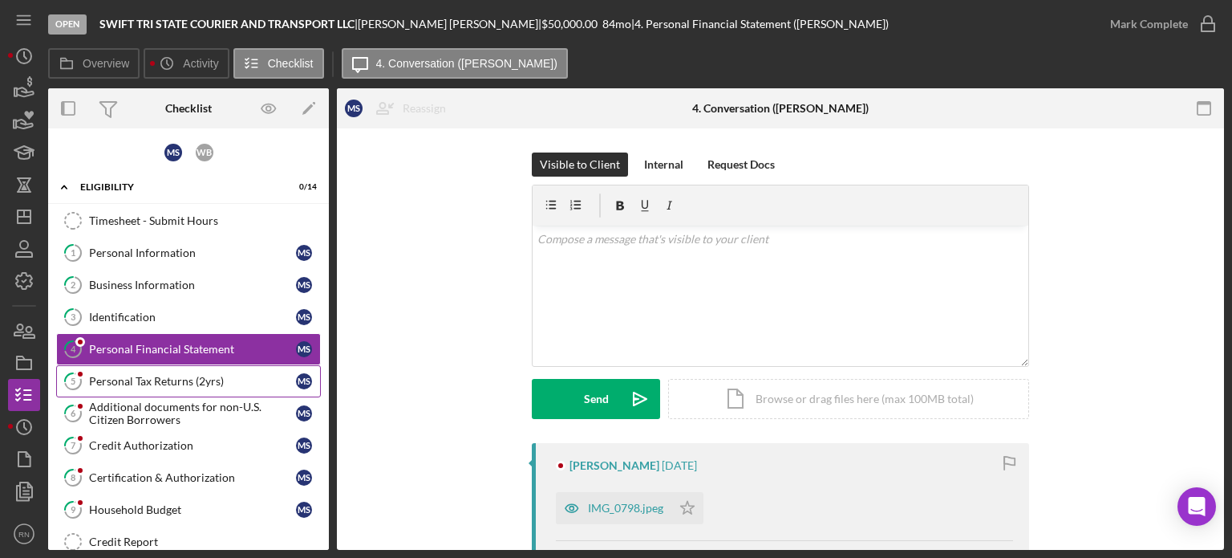
click at [179, 375] on div "Personal Tax Returns (2yrs)" at bounding box center [192, 381] width 207 height 13
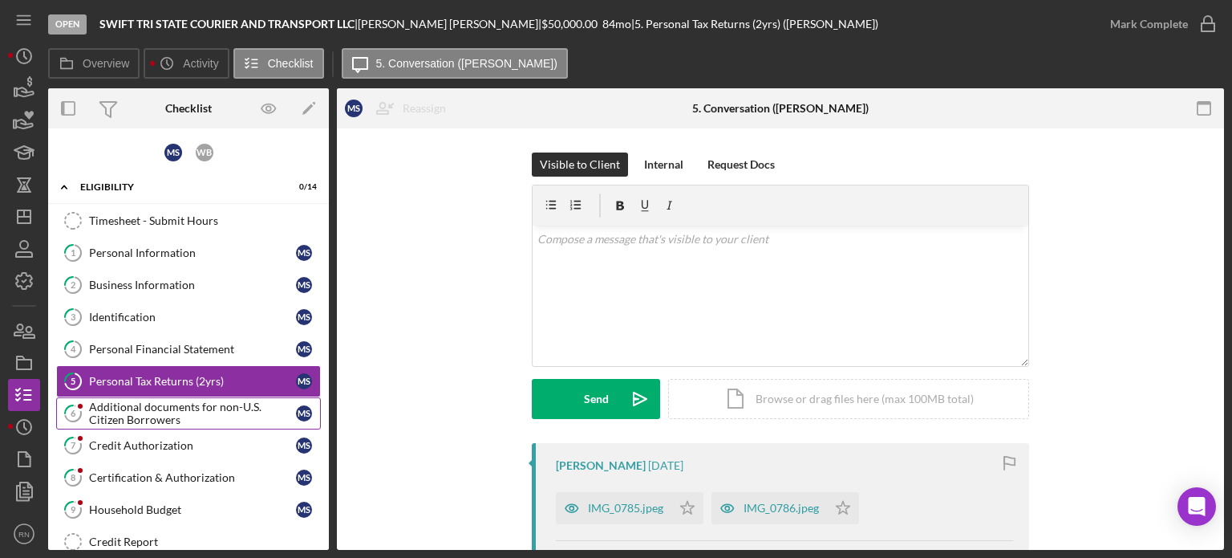
click at [185, 407] on div "Additional documents for non-U.S. Citizen Borrowers" at bounding box center [192, 413] width 207 height 26
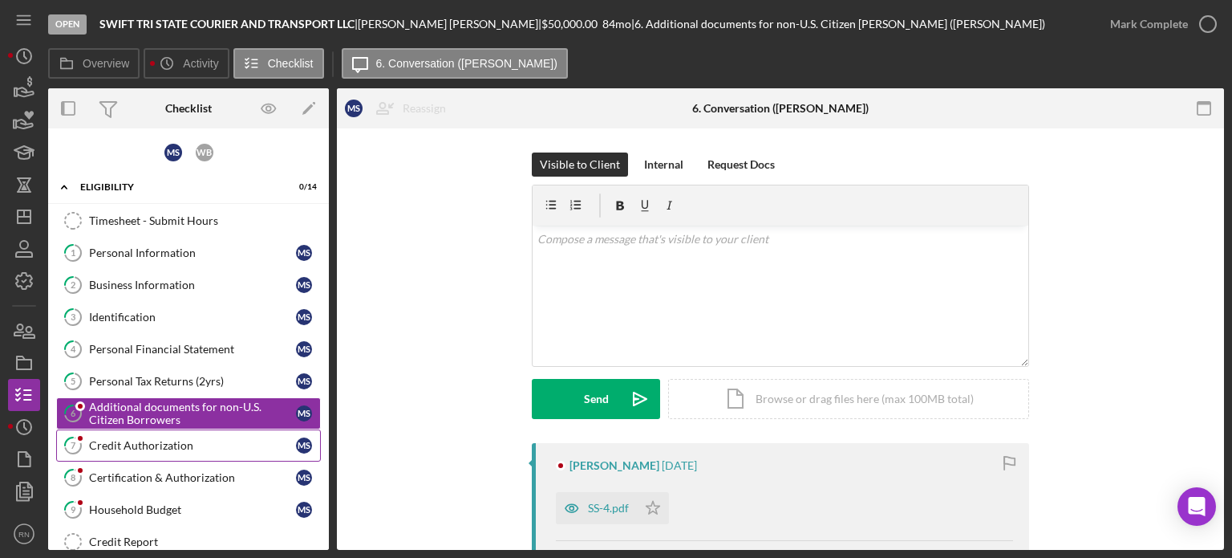
click at [159, 441] on div "Credit Authorization" at bounding box center [192, 445] width 207 height 13
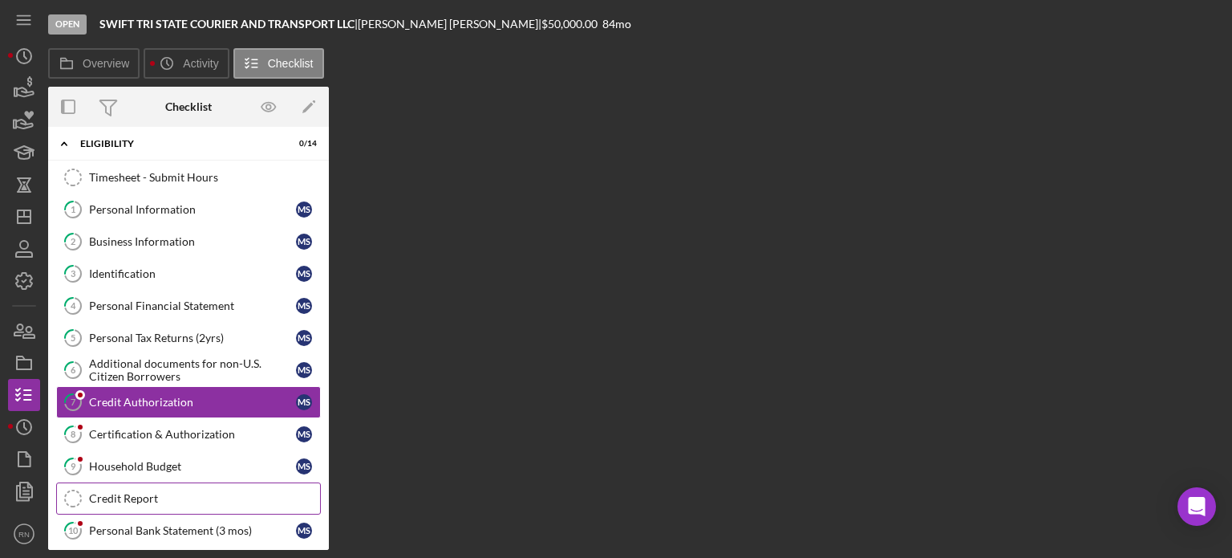
scroll to position [80, 0]
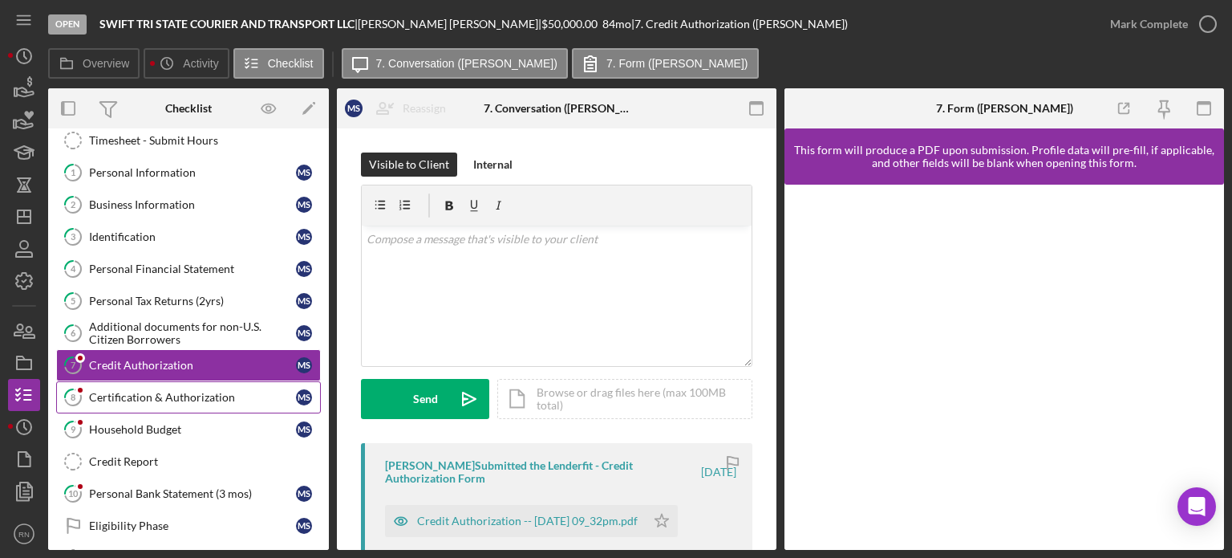
click at [191, 394] on div "Certification & Authorization" at bounding box center [192, 397] width 207 height 13
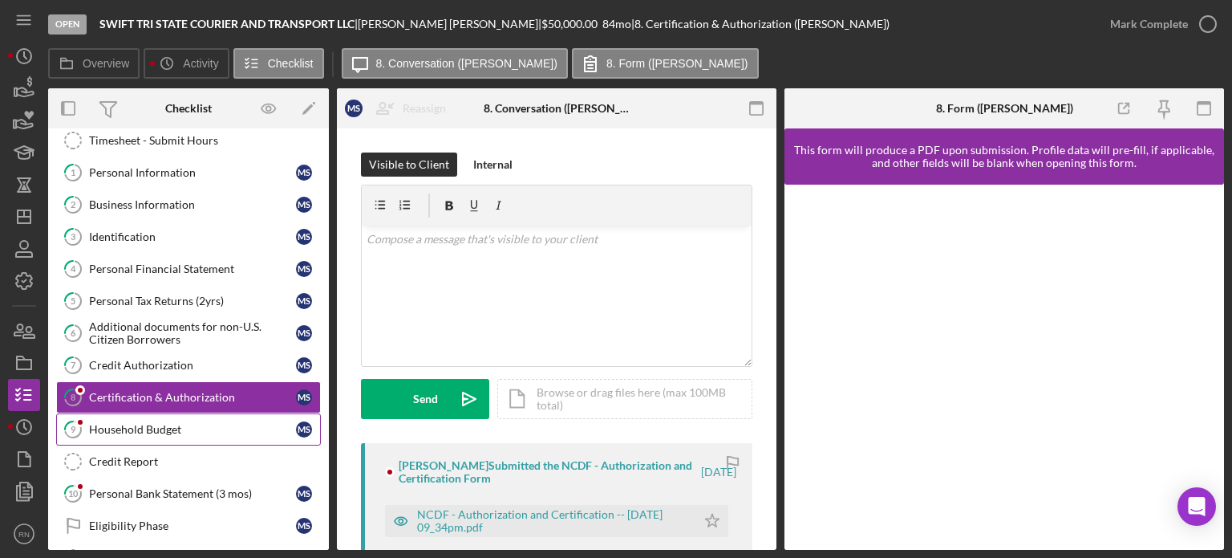
click at [175, 426] on div "Household Budget" at bounding box center [192, 429] width 207 height 13
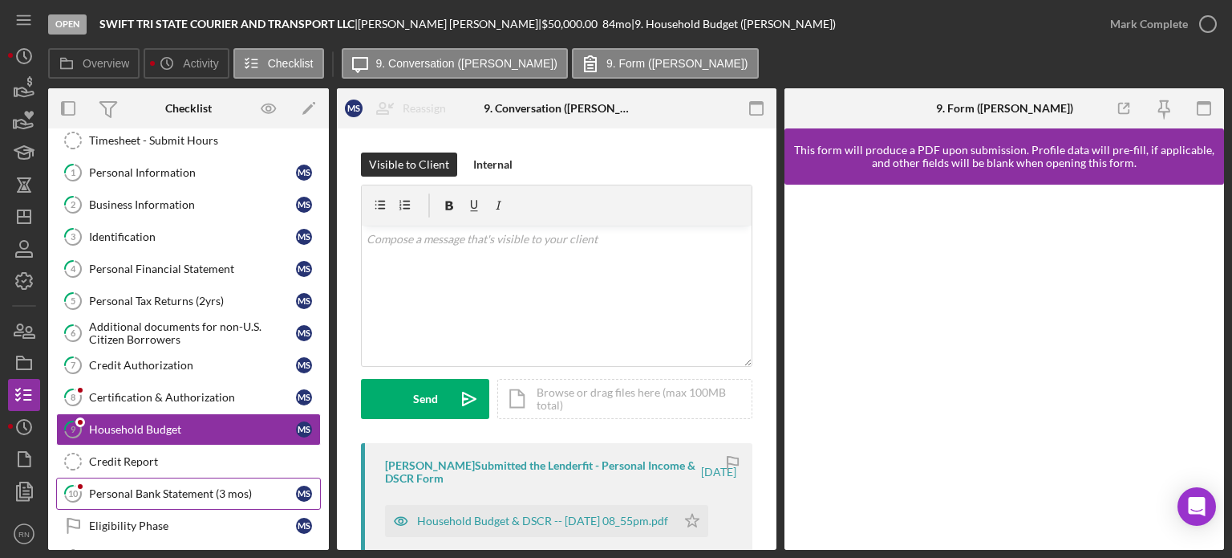
click at [163, 487] on div "Personal Bank Statement (3 mos)" at bounding box center [192, 493] width 207 height 13
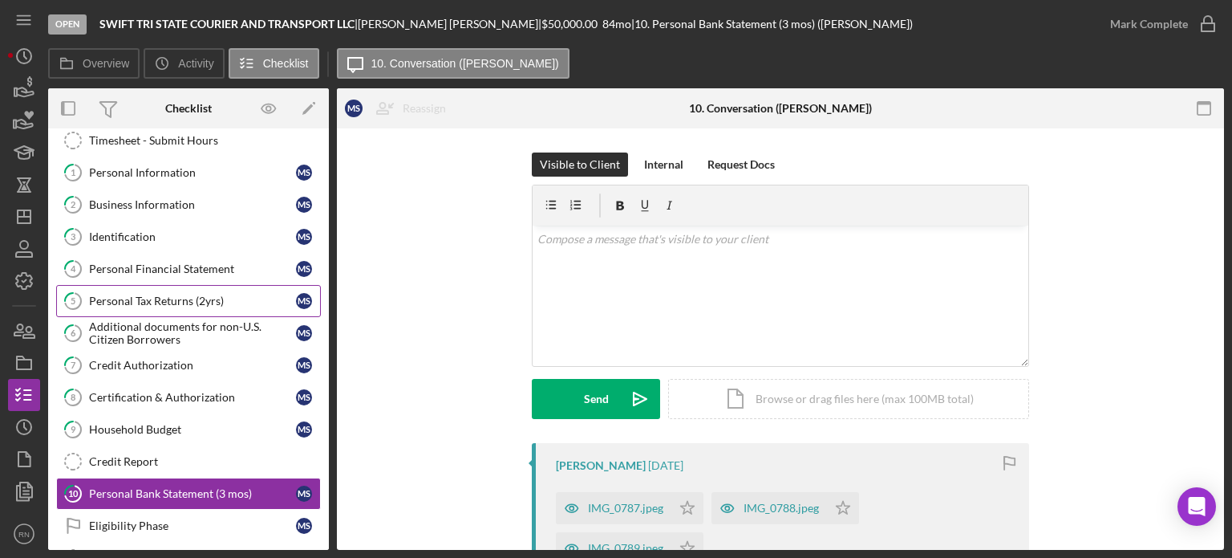
click at [175, 300] on div "Personal Tax Returns (2yrs)" at bounding box center [192, 300] width 207 height 13
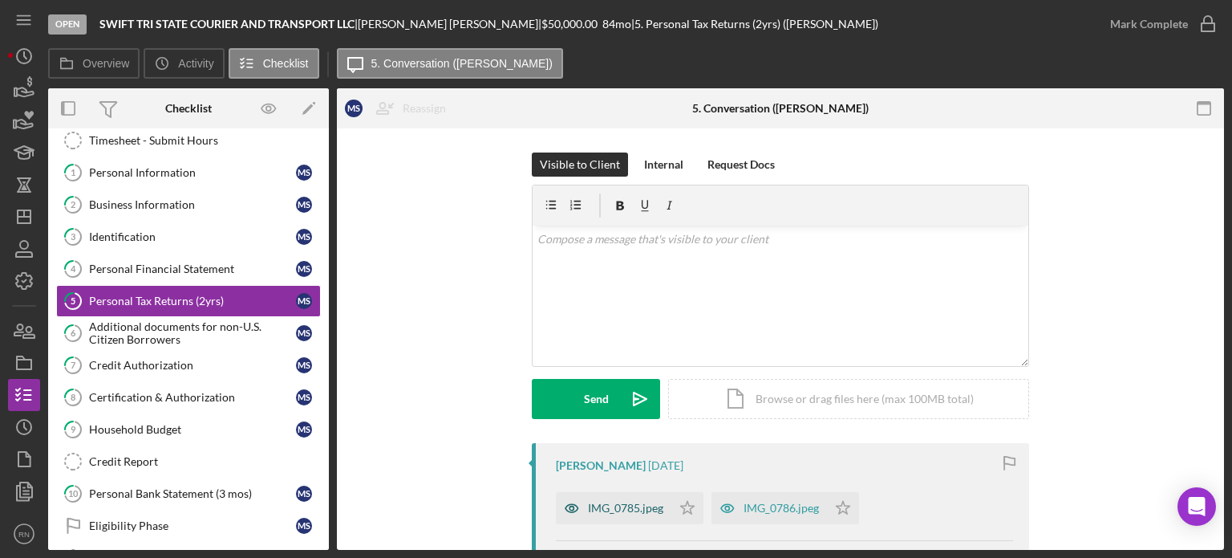
click at [650, 505] on div "IMG_0785.jpeg" at bounding box center [625, 507] width 75 height 13
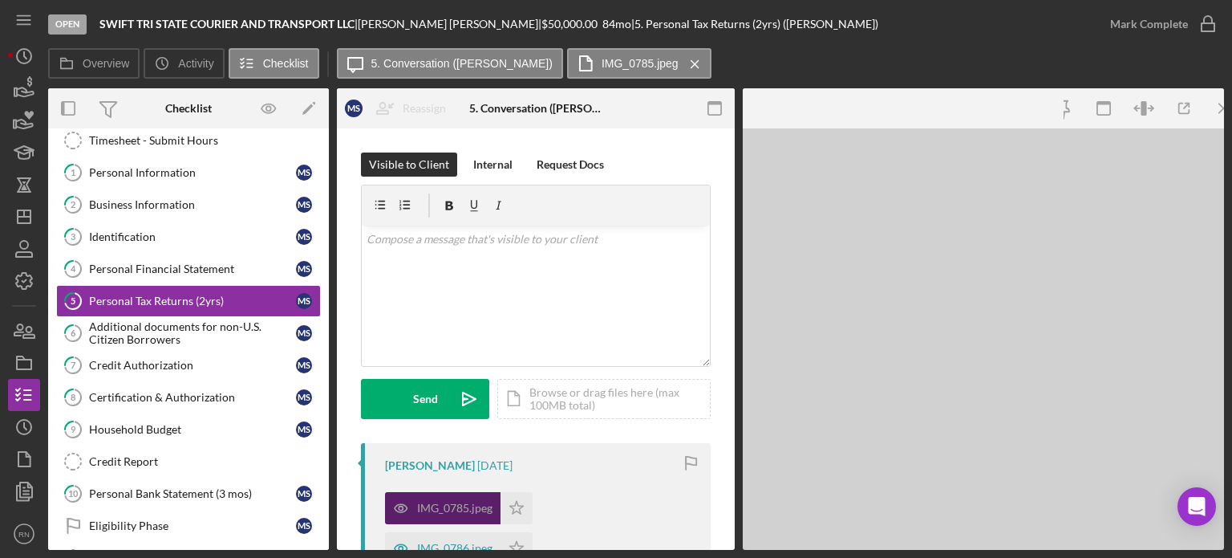
click at [650, 505] on div "IMG_0785.jpeg Icon/Star IMG_0786.jpeg Icon/Star" at bounding box center [540, 524] width 310 height 80
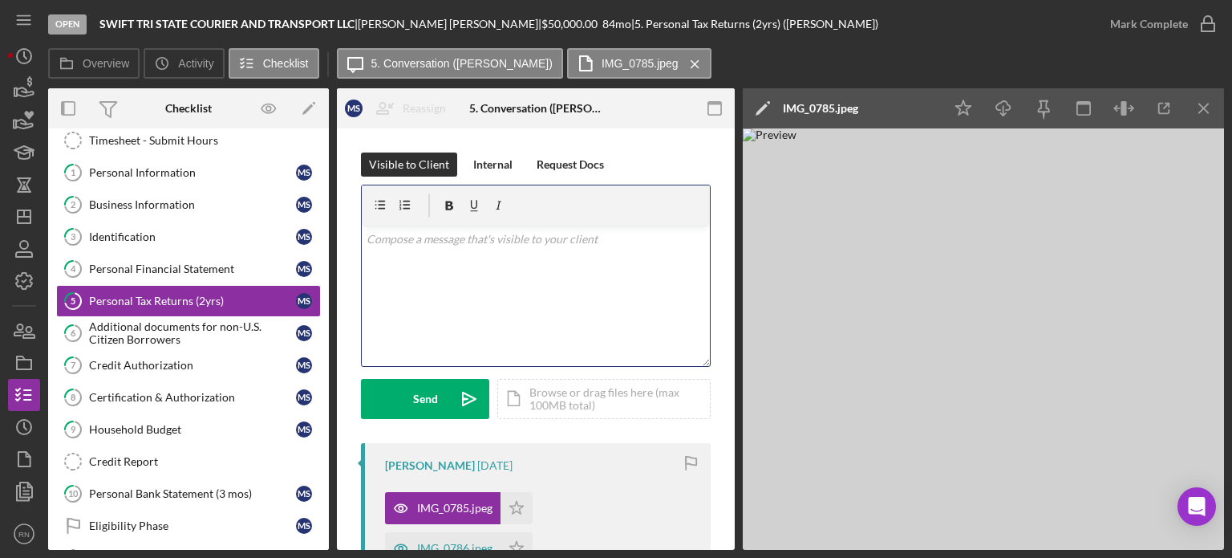
click at [539, 279] on div "v Color teal Color pink Remove color Add row above Add row below Add column bef…" at bounding box center [536, 295] width 348 height 140
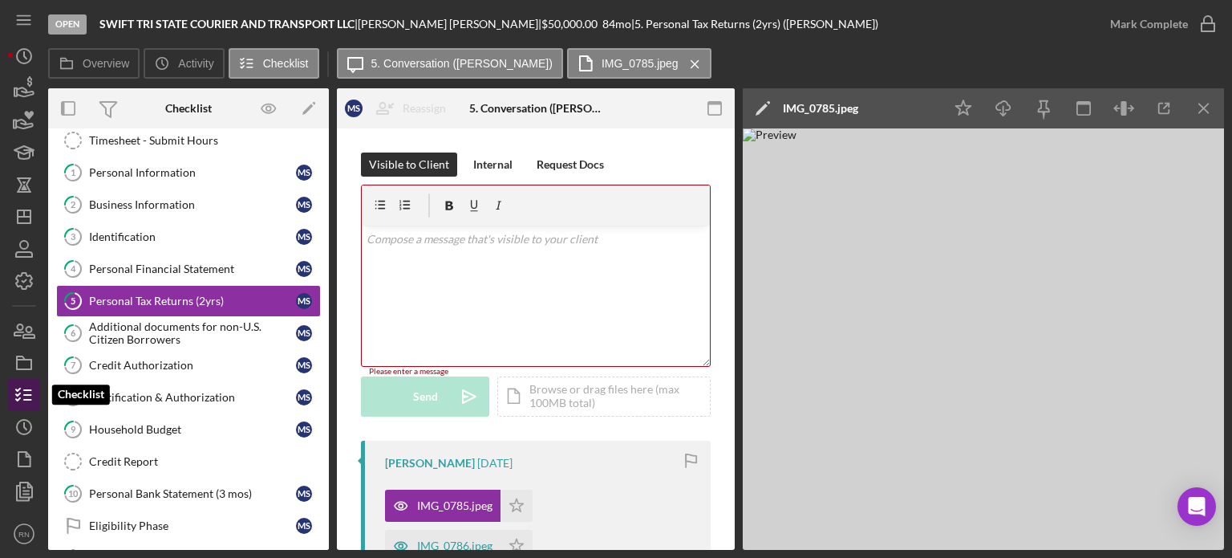
click at [29, 397] on icon "button" at bounding box center [24, 395] width 40 height 40
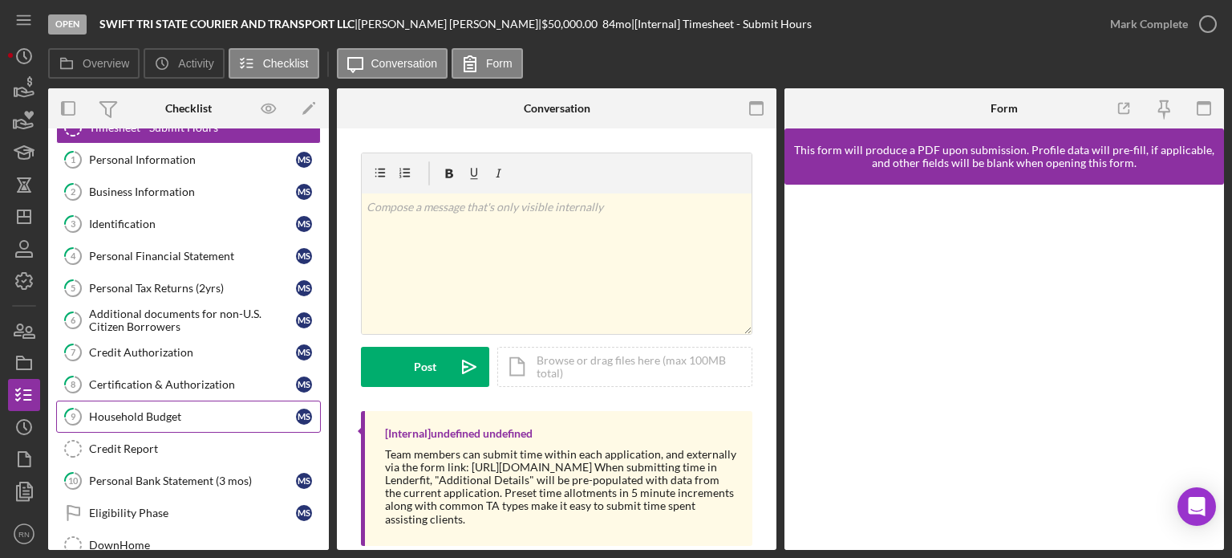
scroll to position [114, 0]
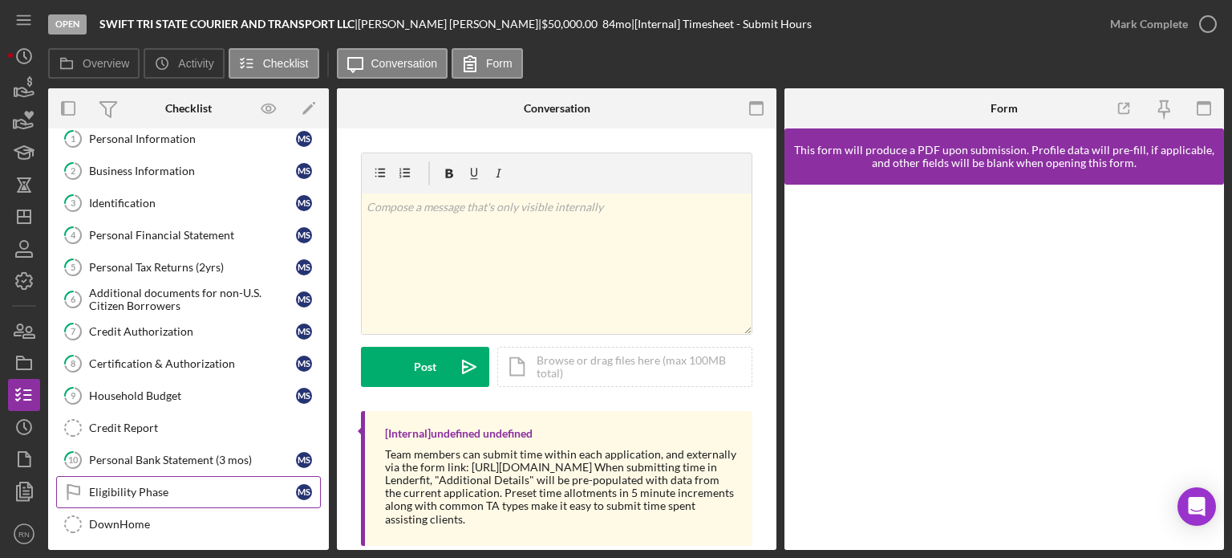
click at [189, 485] on div "Eligibility Phase" at bounding box center [192, 491] width 207 height 13
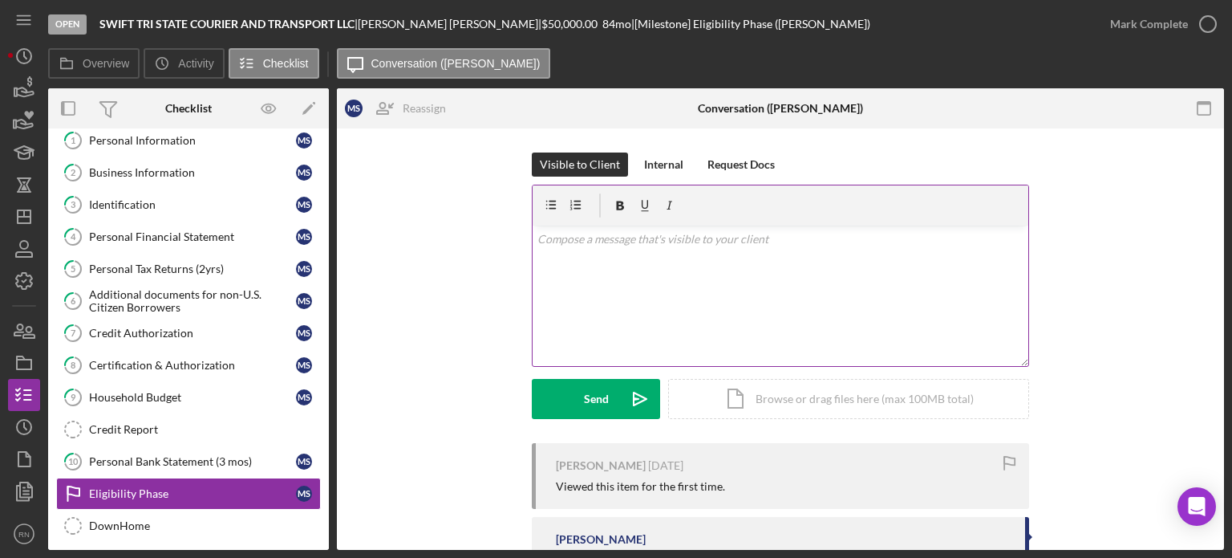
scroll to position [114, 0]
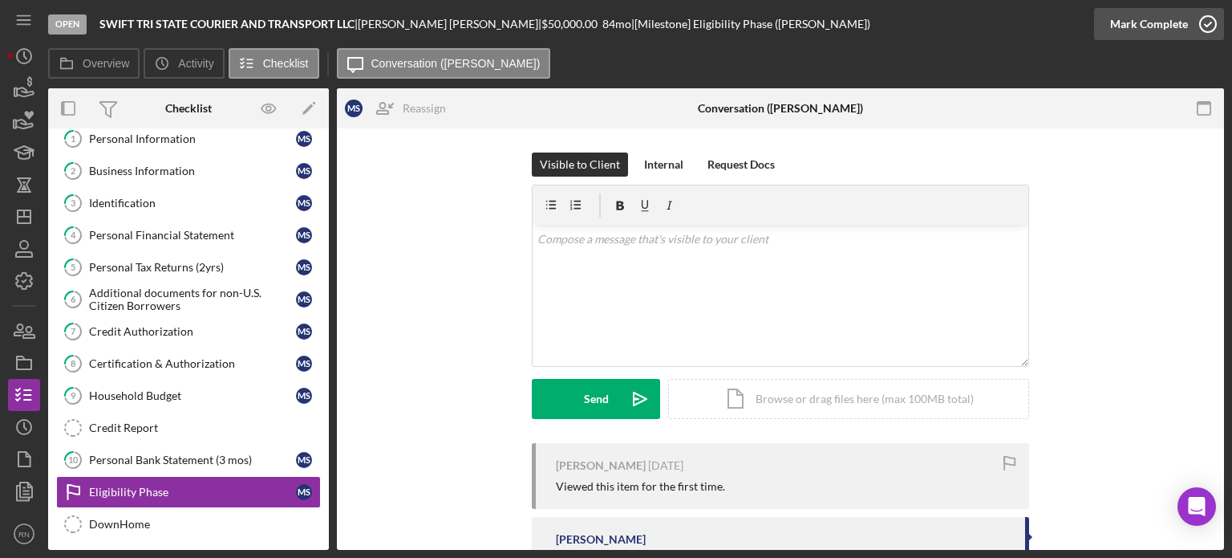
click at [1203, 26] on icon "button" at bounding box center [1208, 24] width 40 height 40
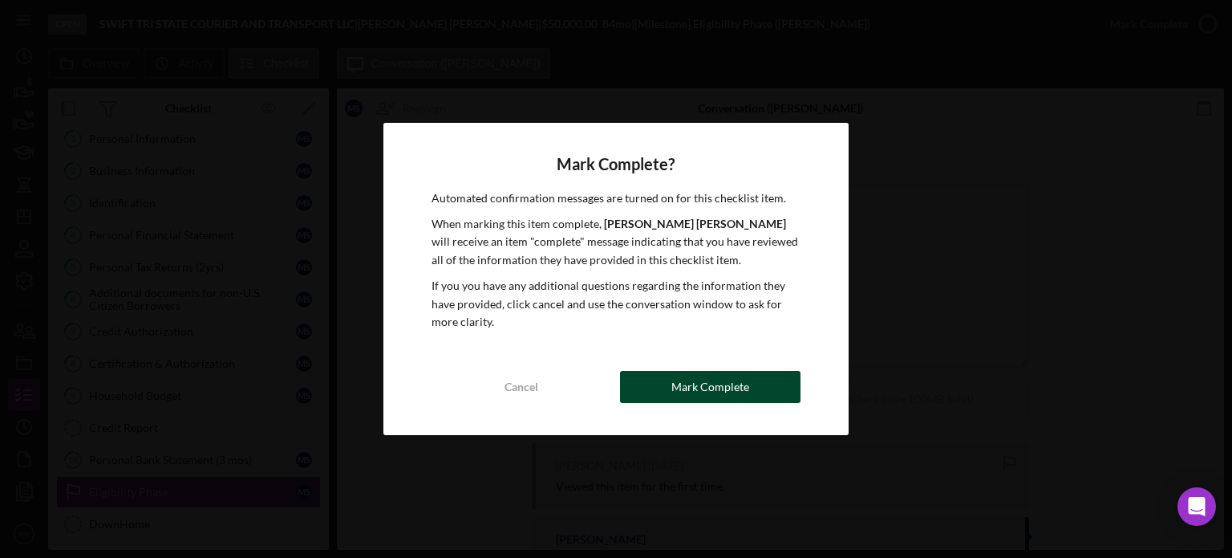
click at [733, 391] on div "Mark Complete" at bounding box center [711, 387] width 78 height 32
click at [728, 379] on div "Mark Complete" at bounding box center [711, 387] width 78 height 32
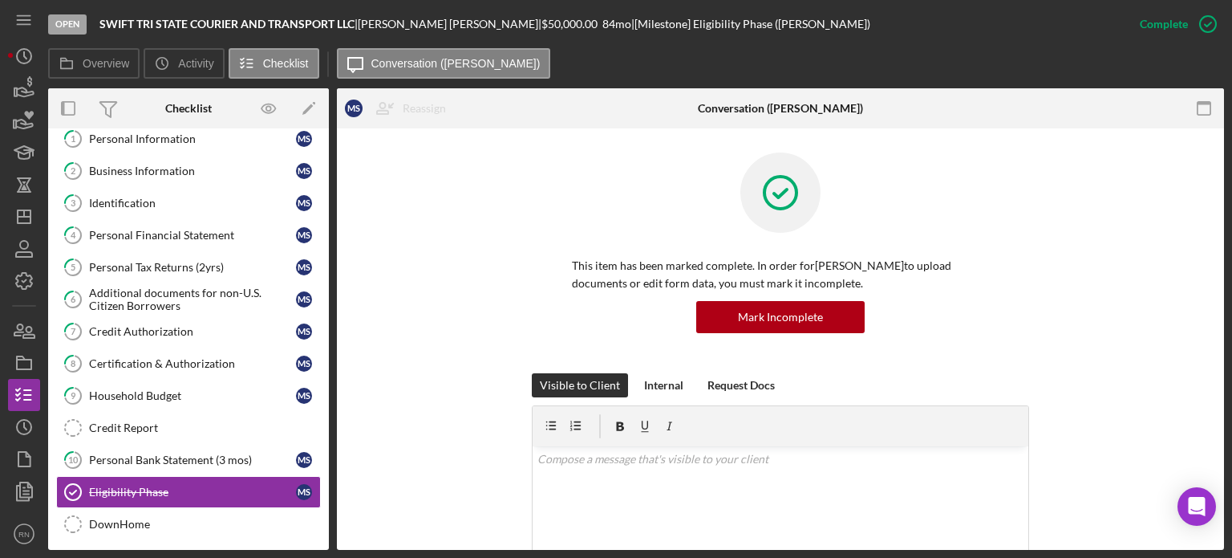
drag, startPoint x: 701, startPoint y: 365, endPoint x: 488, endPoint y: 229, distance: 253.3
click at [488, 229] on div "This item has been marked complete. In order for [PERSON_NAME] to upload docume…" at bounding box center [780, 262] width 839 height 221
click at [20, 254] on icon "button" at bounding box center [24, 249] width 40 height 40
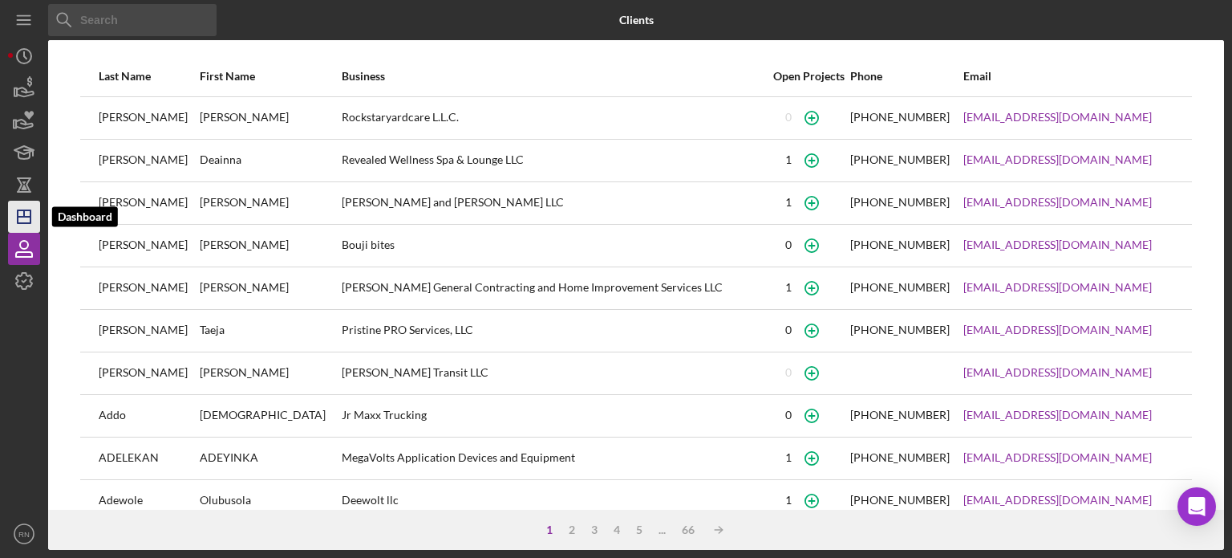
click at [27, 216] on icon "Icon/Dashboard" at bounding box center [24, 217] width 40 height 40
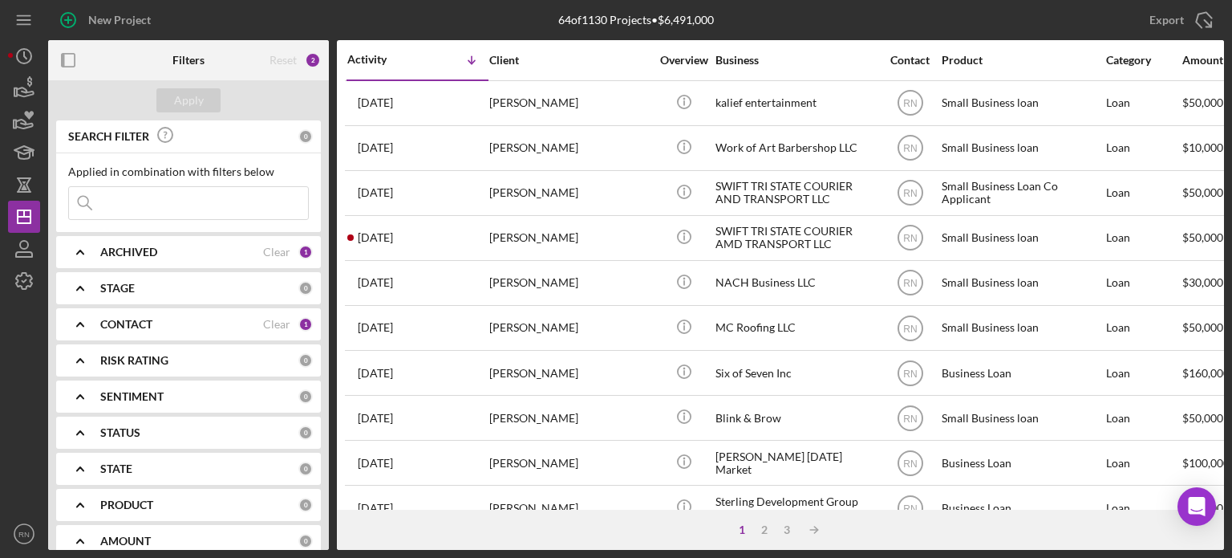
click at [177, 246] on div "ARCHIVED" at bounding box center [181, 252] width 163 height 13
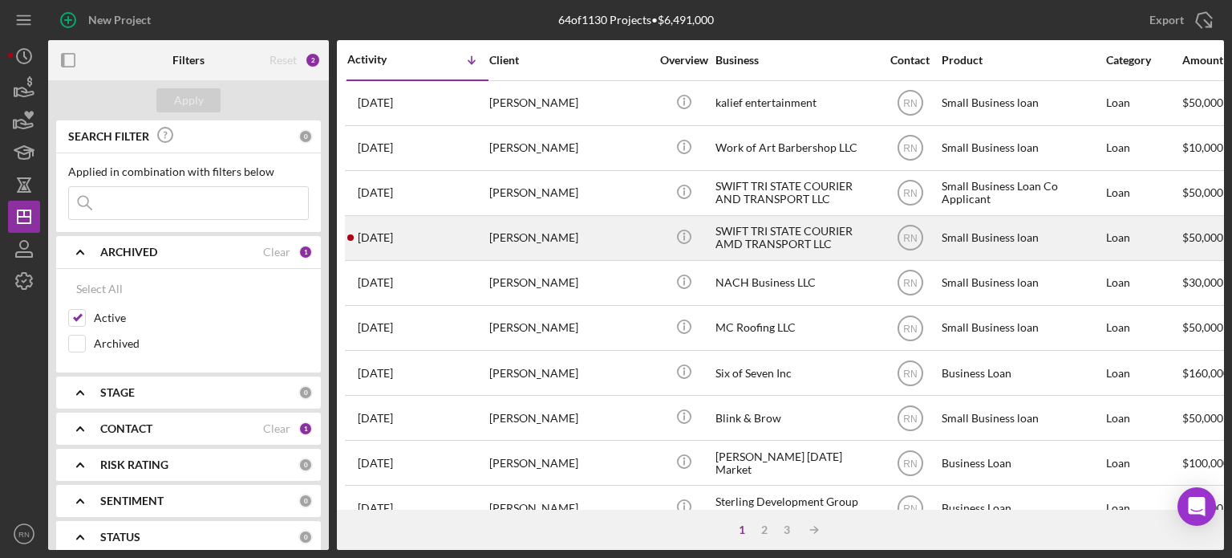
click at [518, 246] on div "[PERSON_NAME]" at bounding box center [569, 238] width 160 height 43
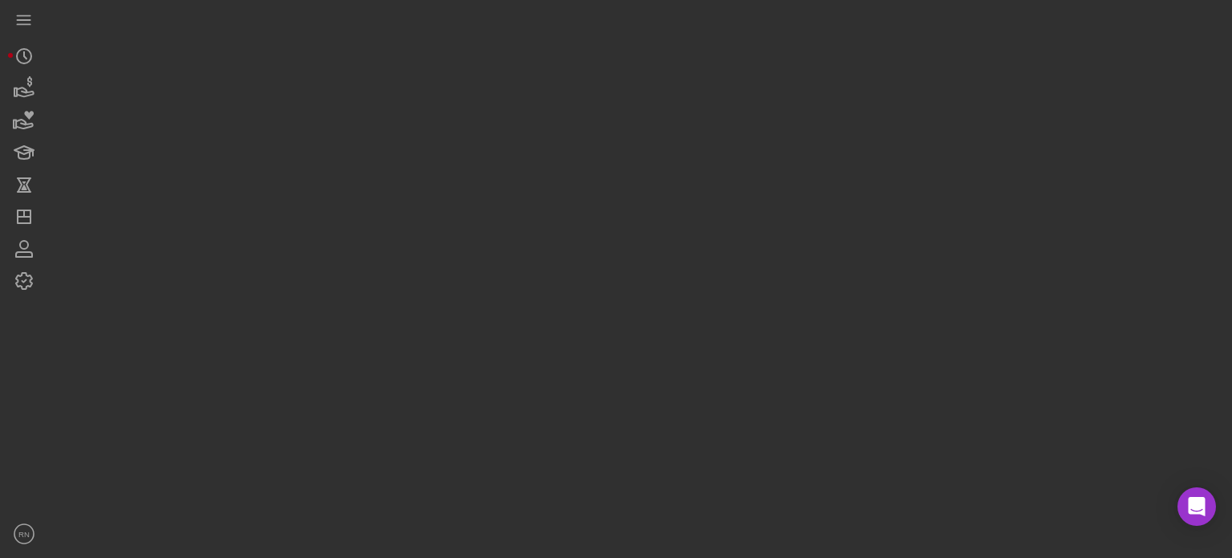
click at [518, 246] on div at bounding box center [636, 275] width 1176 height 550
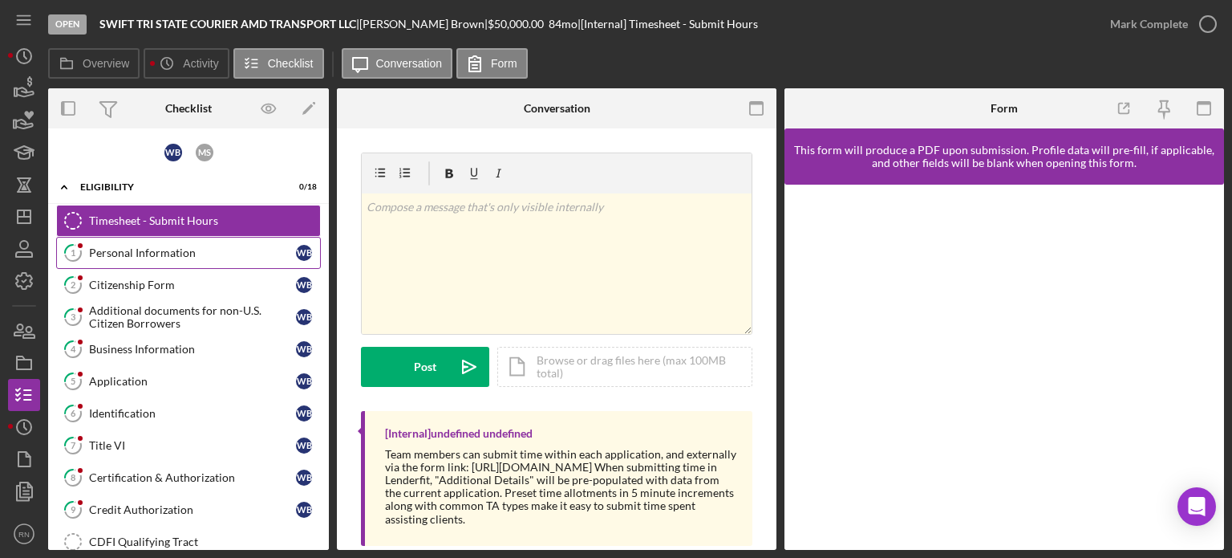
click at [151, 249] on div "Personal Information" at bounding box center [192, 252] width 207 height 13
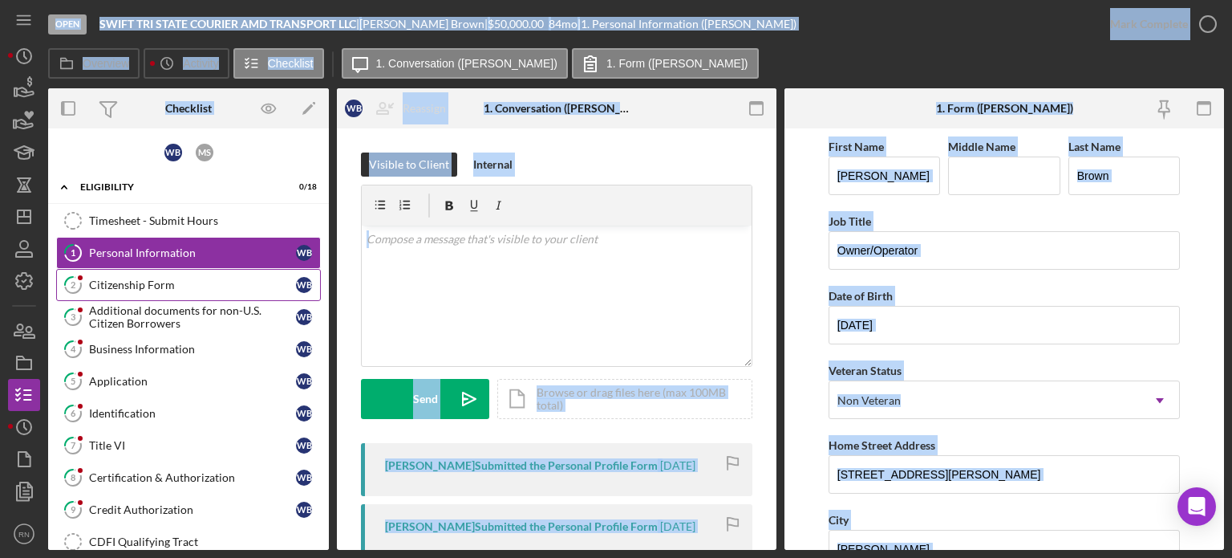
click at [181, 274] on link "2 Citizenship Form W B" at bounding box center [188, 285] width 265 height 32
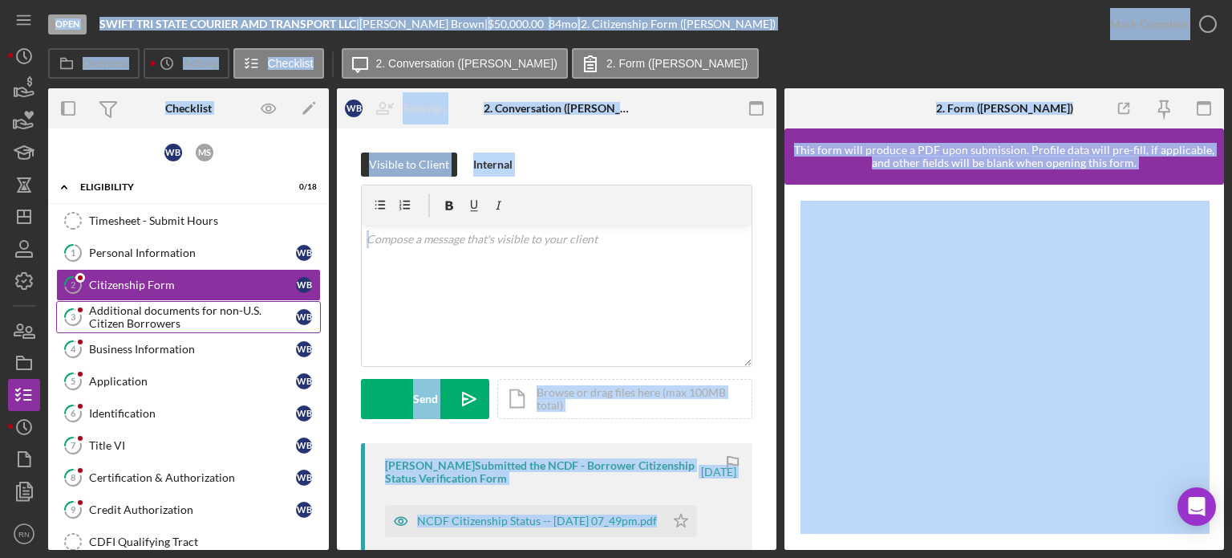
click at [181, 310] on div "Additional documents for non-U.S. Citizen Borrowers" at bounding box center [192, 317] width 207 height 26
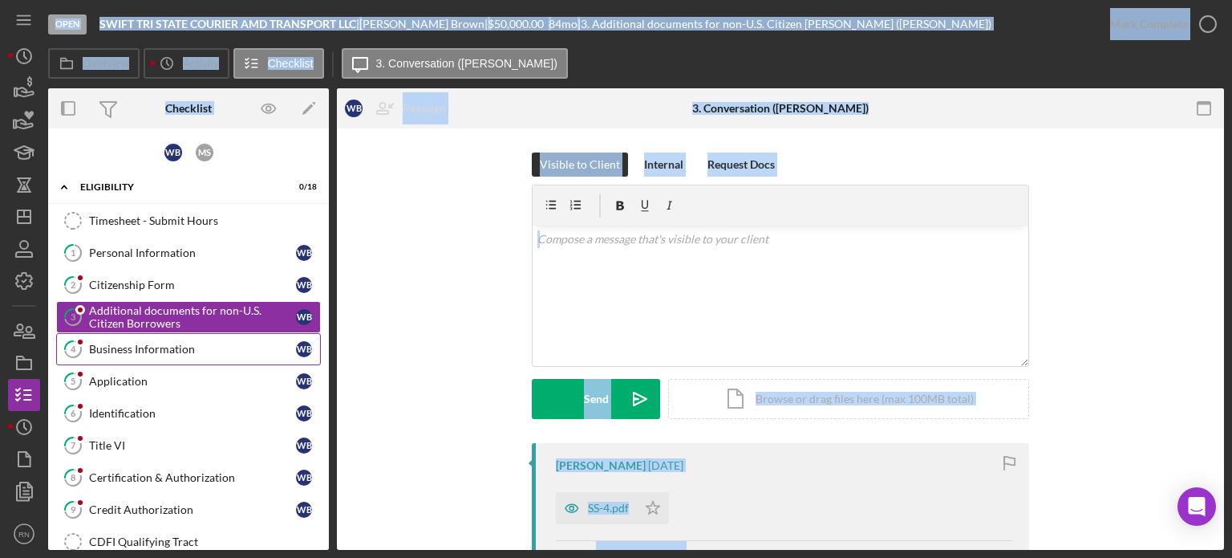
click at [157, 347] on div "Business Information" at bounding box center [192, 349] width 207 height 13
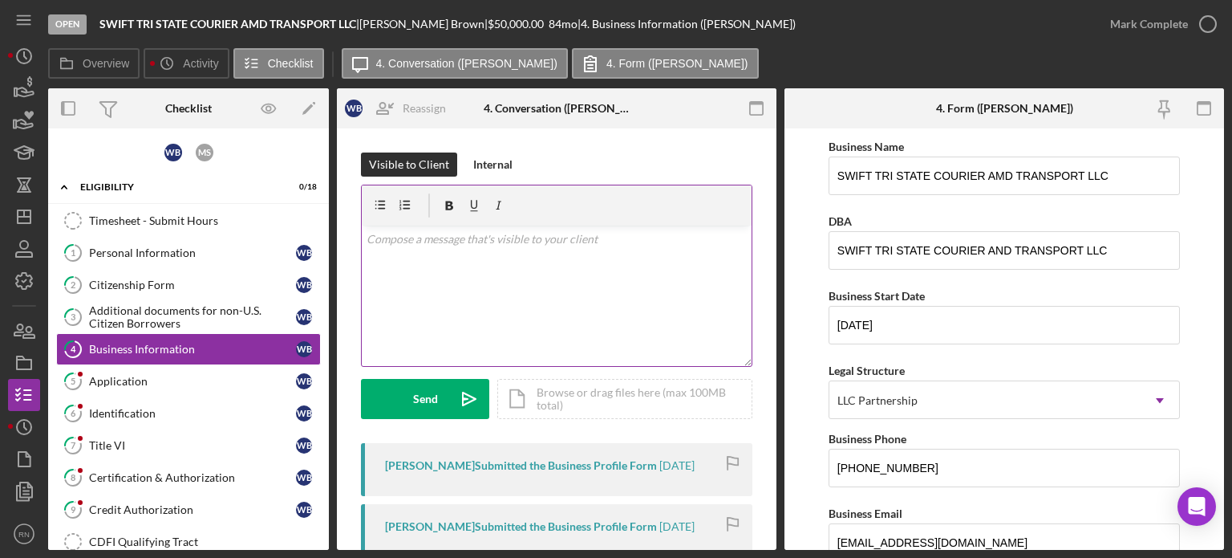
click at [465, 278] on div "v Color teal Color pink Remove color Add row above Add row below Add column bef…" at bounding box center [557, 295] width 390 height 140
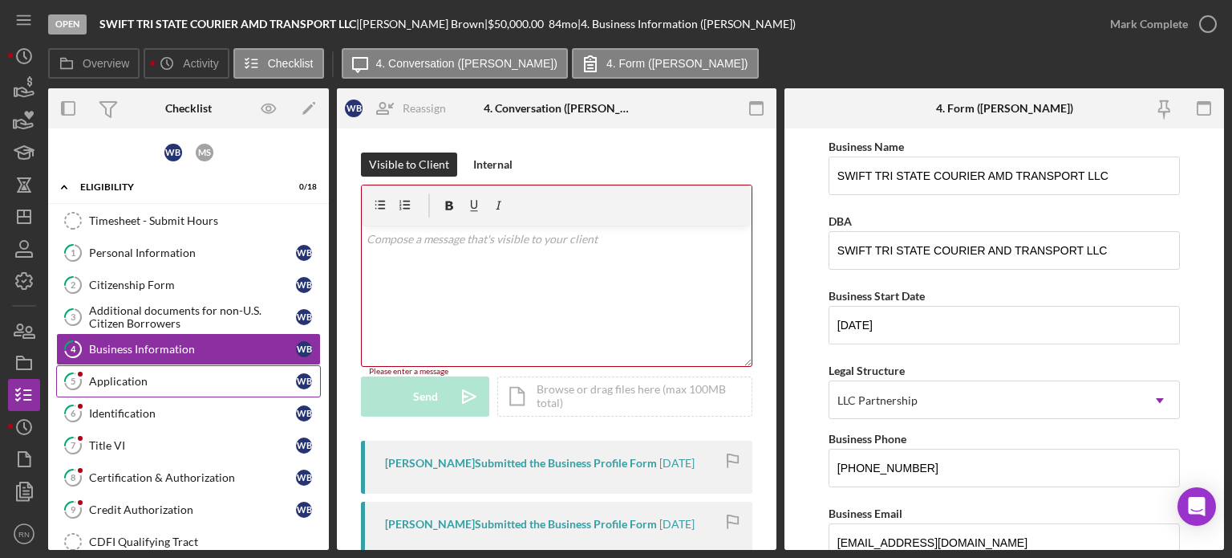
click at [156, 387] on link "5 Application W B" at bounding box center [188, 381] width 265 height 32
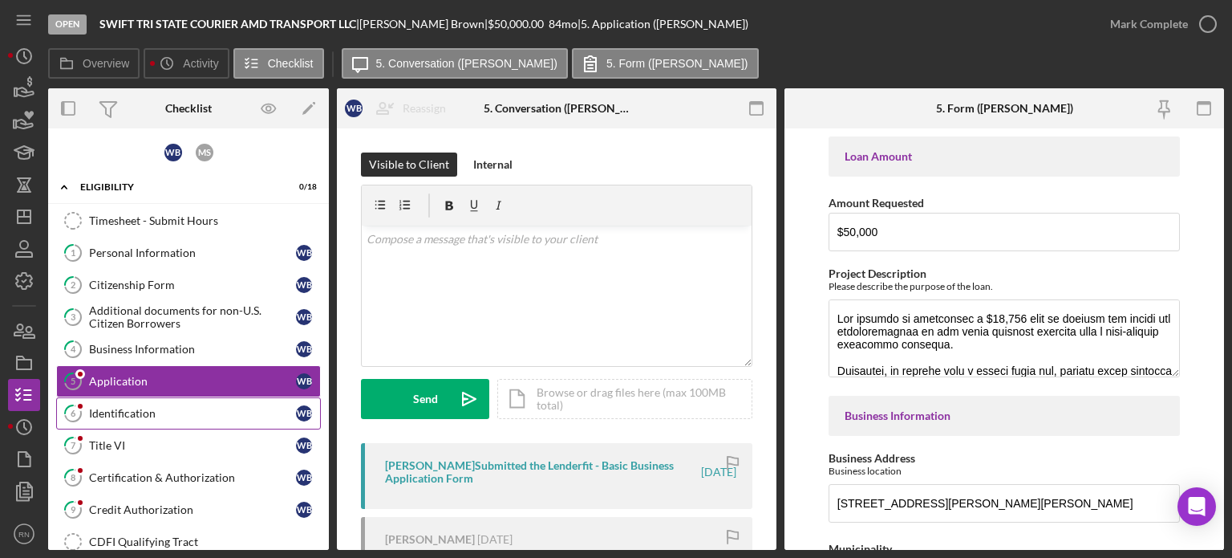
click at [144, 410] on div "Identification" at bounding box center [192, 413] width 207 height 13
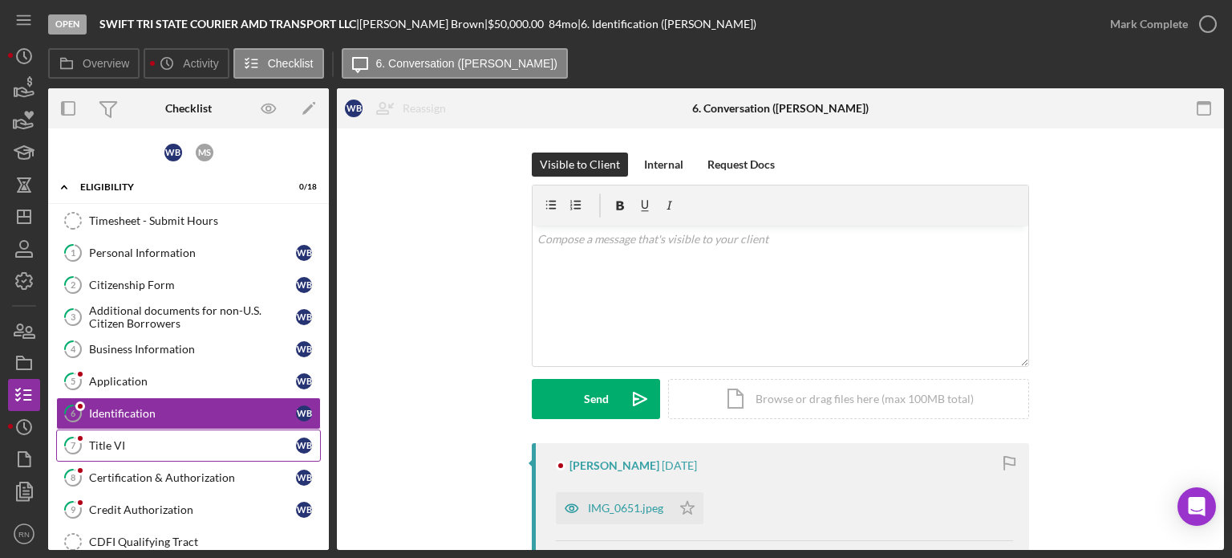
click at [133, 439] on div "Title VI" at bounding box center [192, 445] width 207 height 13
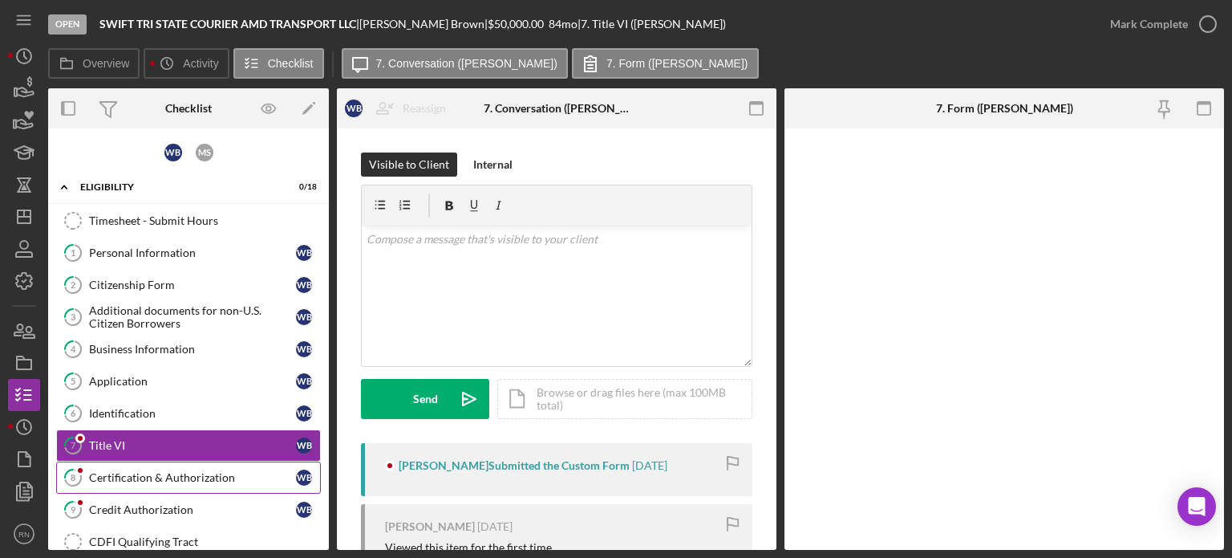
click at [132, 465] on link "8 Certification & Authorization W B" at bounding box center [188, 477] width 265 height 32
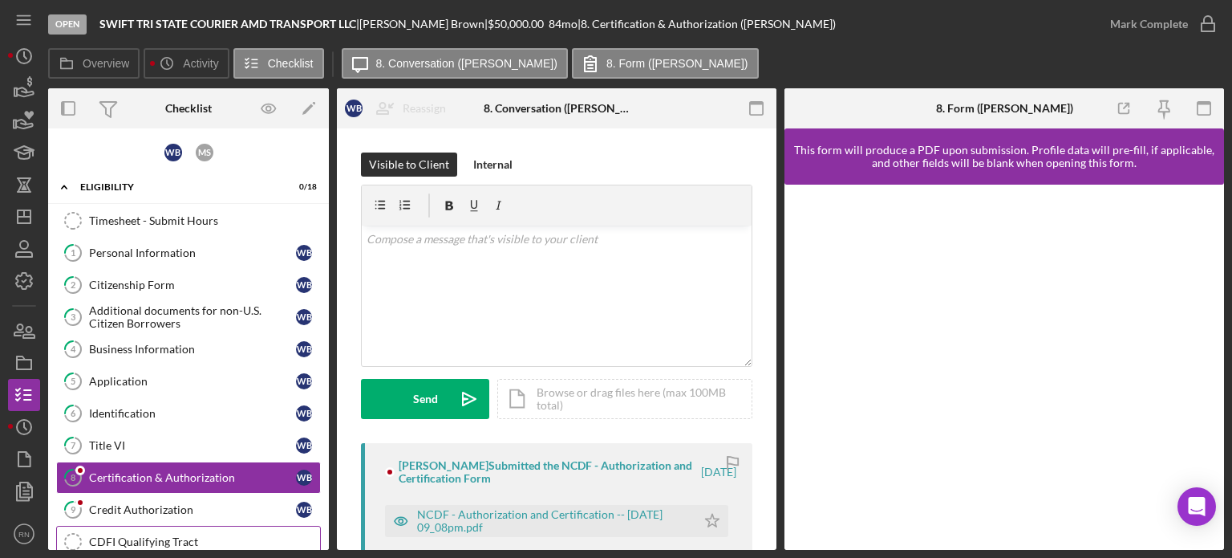
scroll to position [80, 0]
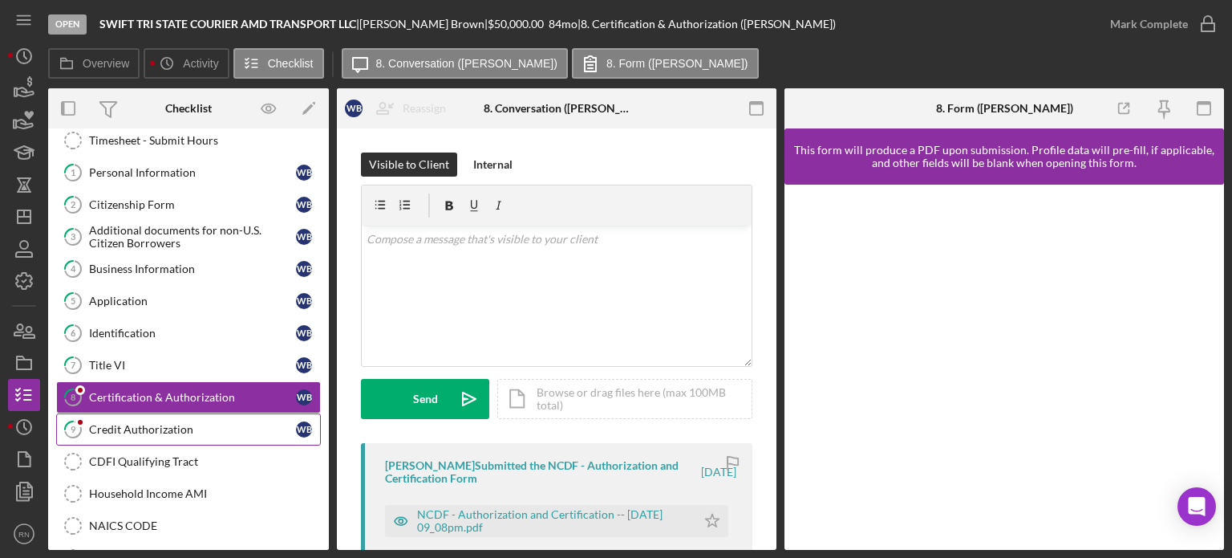
click at [143, 427] on div "Credit Authorization" at bounding box center [192, 429] width 207 height 13
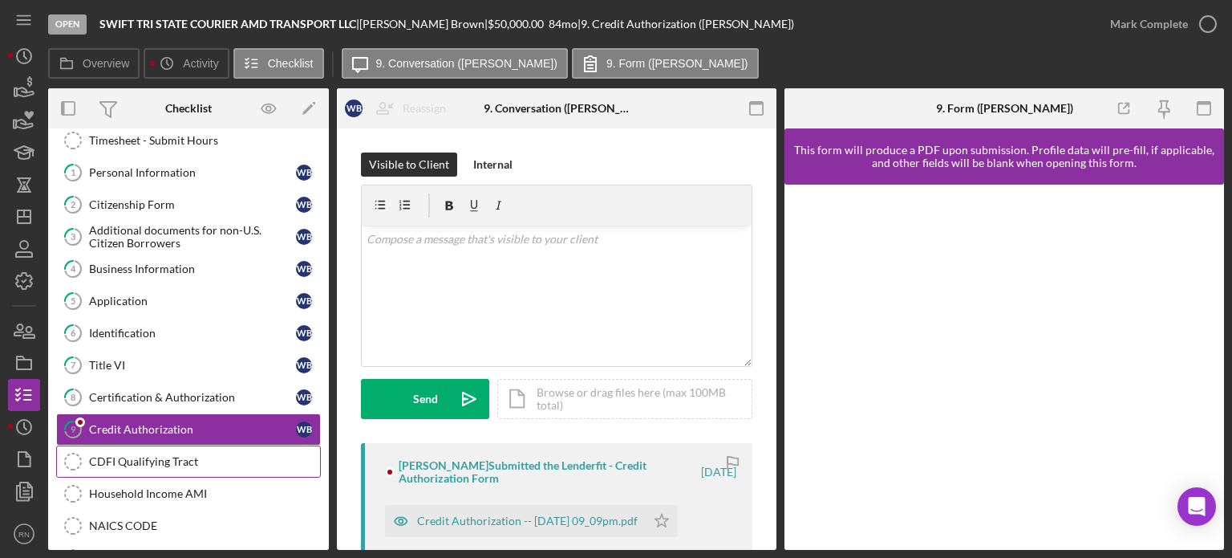
drag, startPoint x: 128, startPoint y: 466, endPoint x: 139, endPoint y: 455, distance: 15.3
click at [130, 465] on link "CDFI Qualifying Tract CDFI Qualifying Tract" at bounding box center [188, 461] width 265 height 32
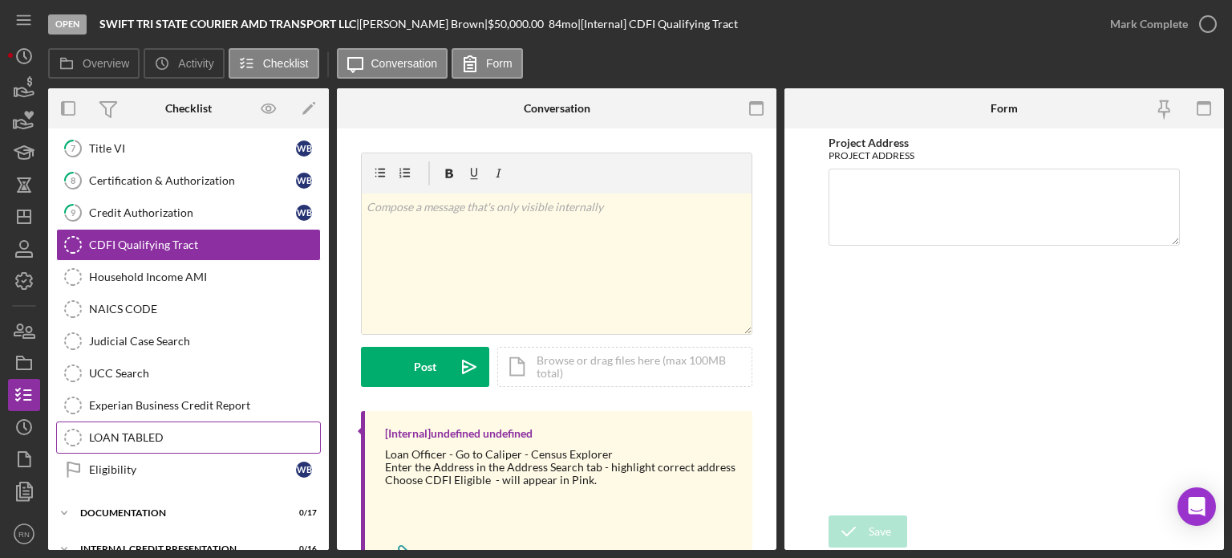
scroll to position [321, 0]
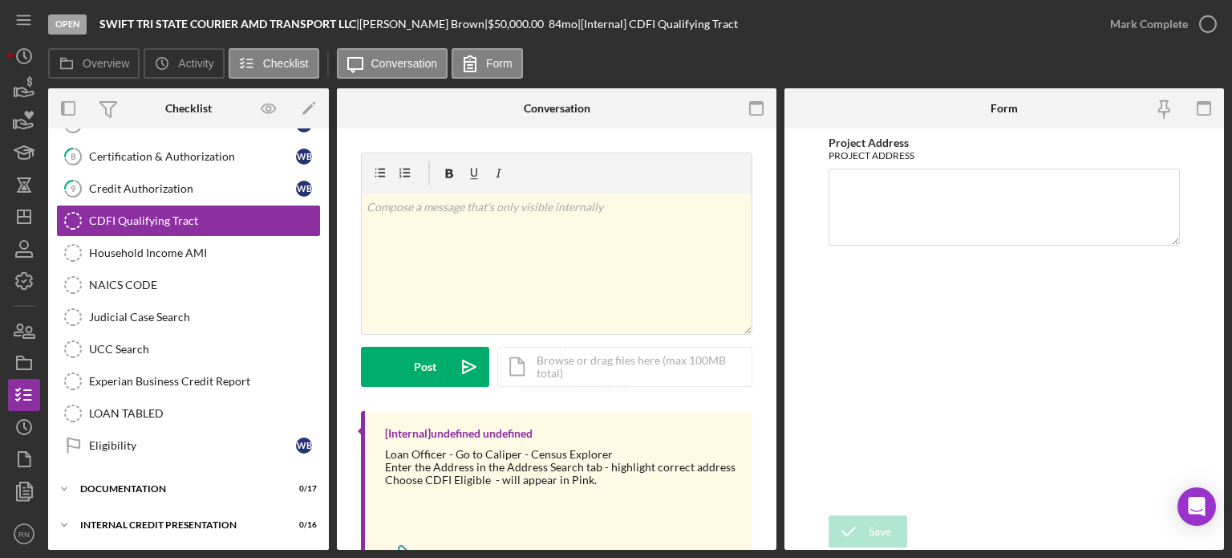
drag, startPoint x: 157, startPoint y: 424, endPoint x: 206, endPoint y: 464, distance: 62.8
click at [206, 464] on div "W B M S Icon/Expander Eligibility 0 / 18 Timesheet - Submit Hours Timesheet - S…" at bounding box center [188, 196] width 281 height 762
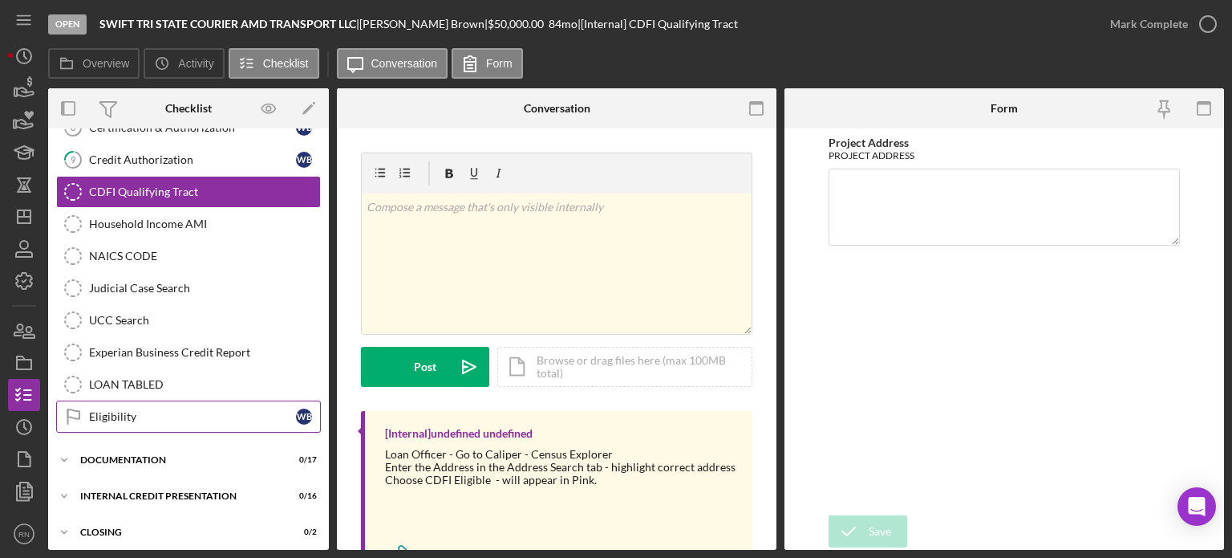
click at [164, 419] on link "Eligibility Eligibility W B" at bounding box center [188, 416] width 265 height 32
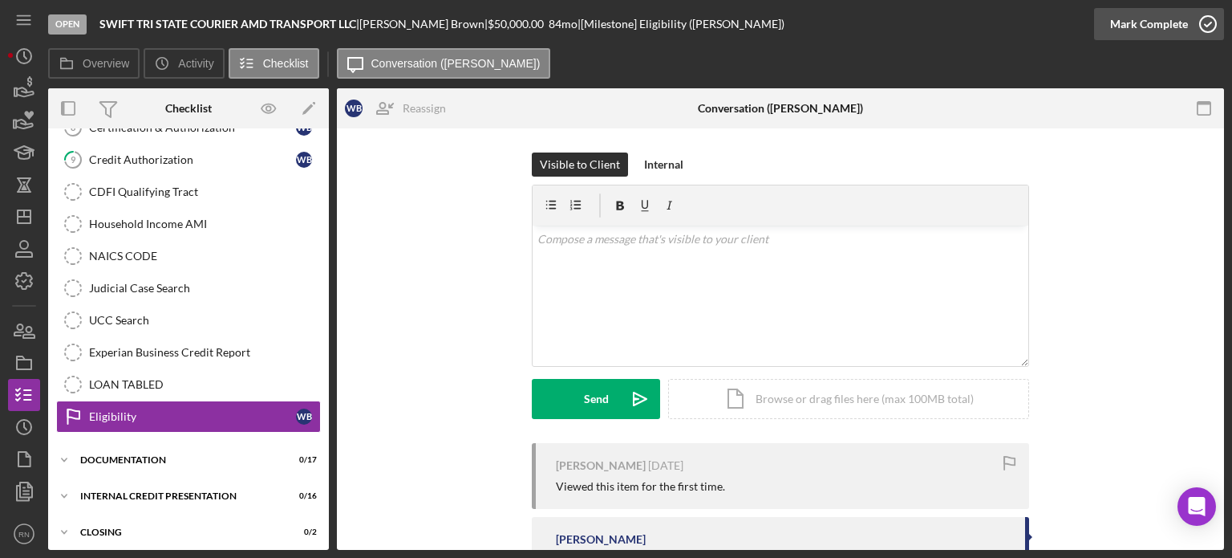
click at [1211, 21] on icon "button" at bounding box center [1208, 24] width 40 height 40
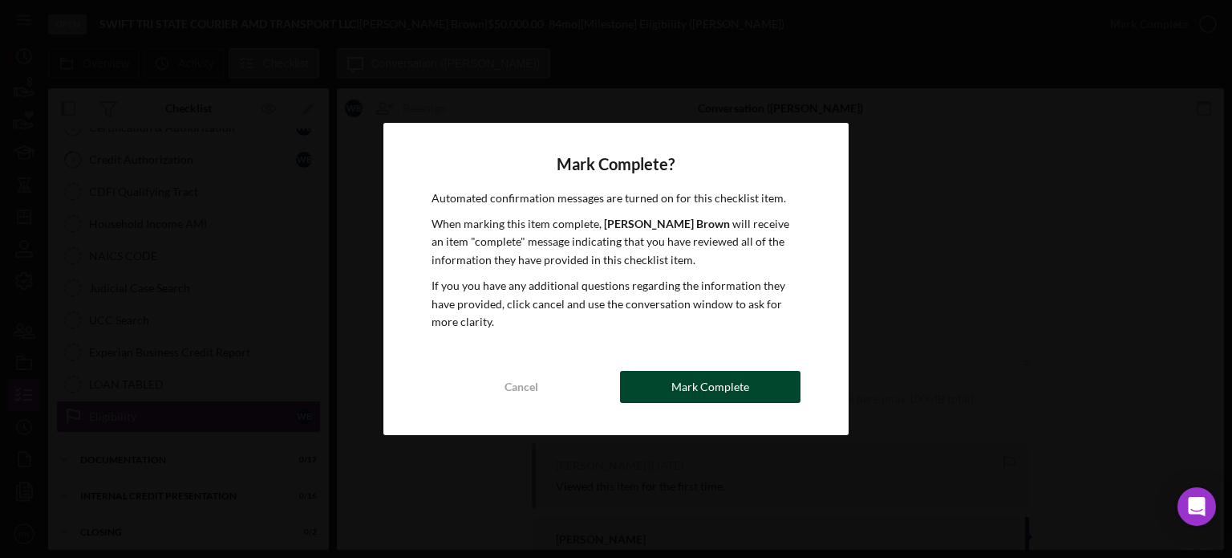
click at [732, 390] on div "Mark Complete" at bounding box center [711, 387] width 78 height 32
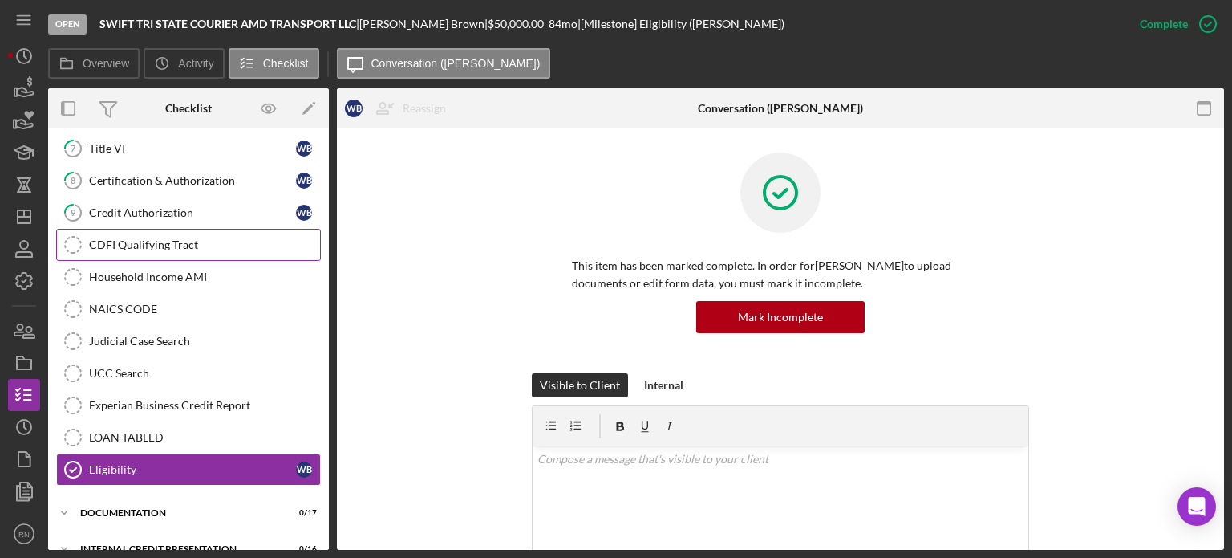
scroll to position [270, 0]
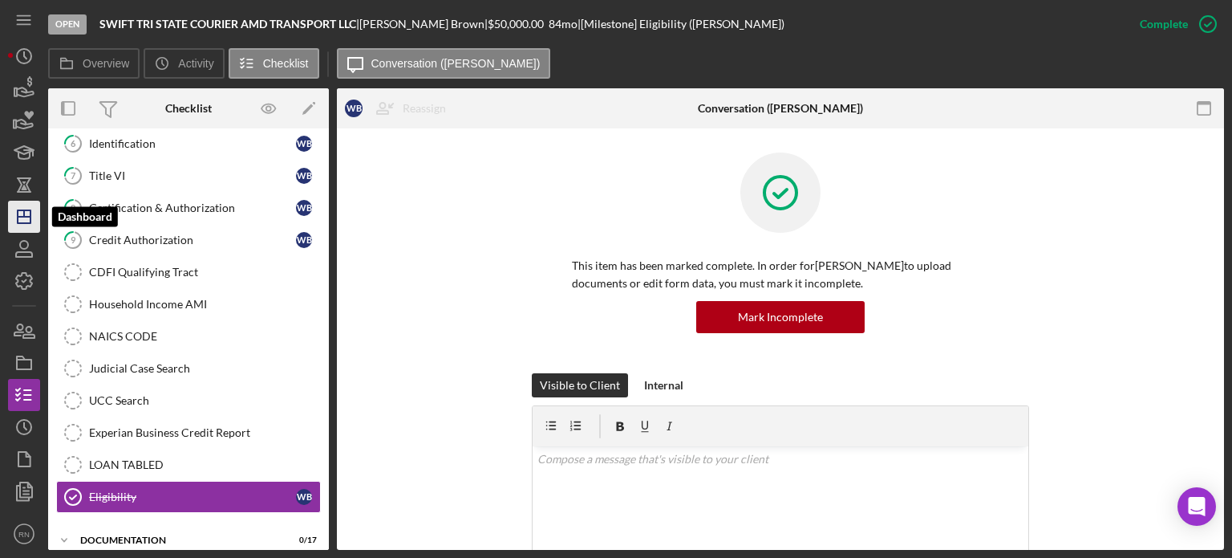
click at [13, 222] on icon "Icon/Dashboard" at bounding box center [24, 217] width 40 height 40
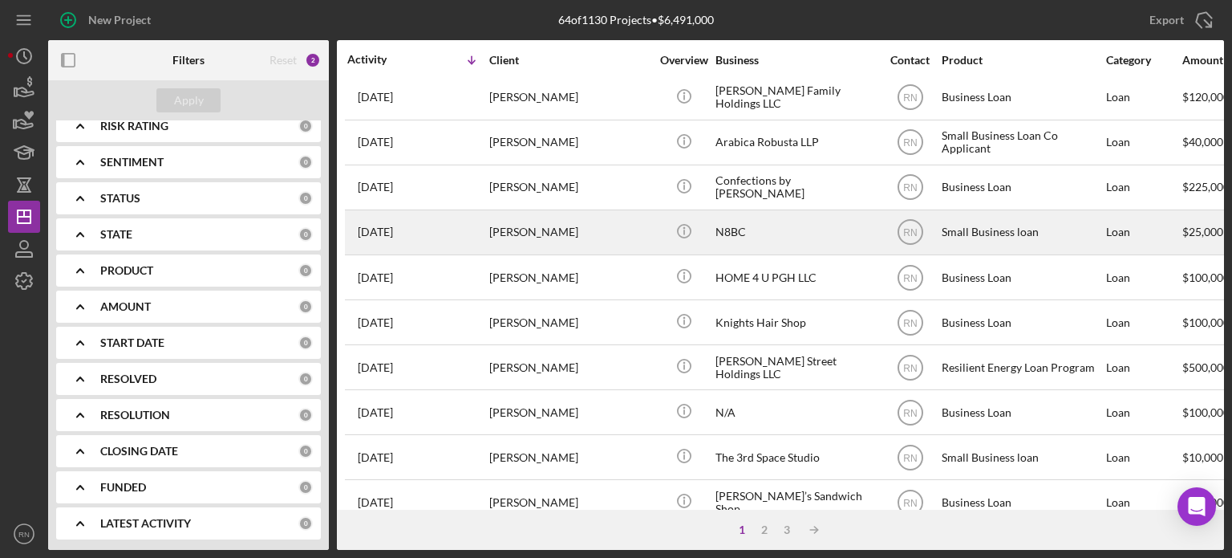
scroll to position [716, 0]
